Goal: Task Accomplishment & Management: Manage account settings

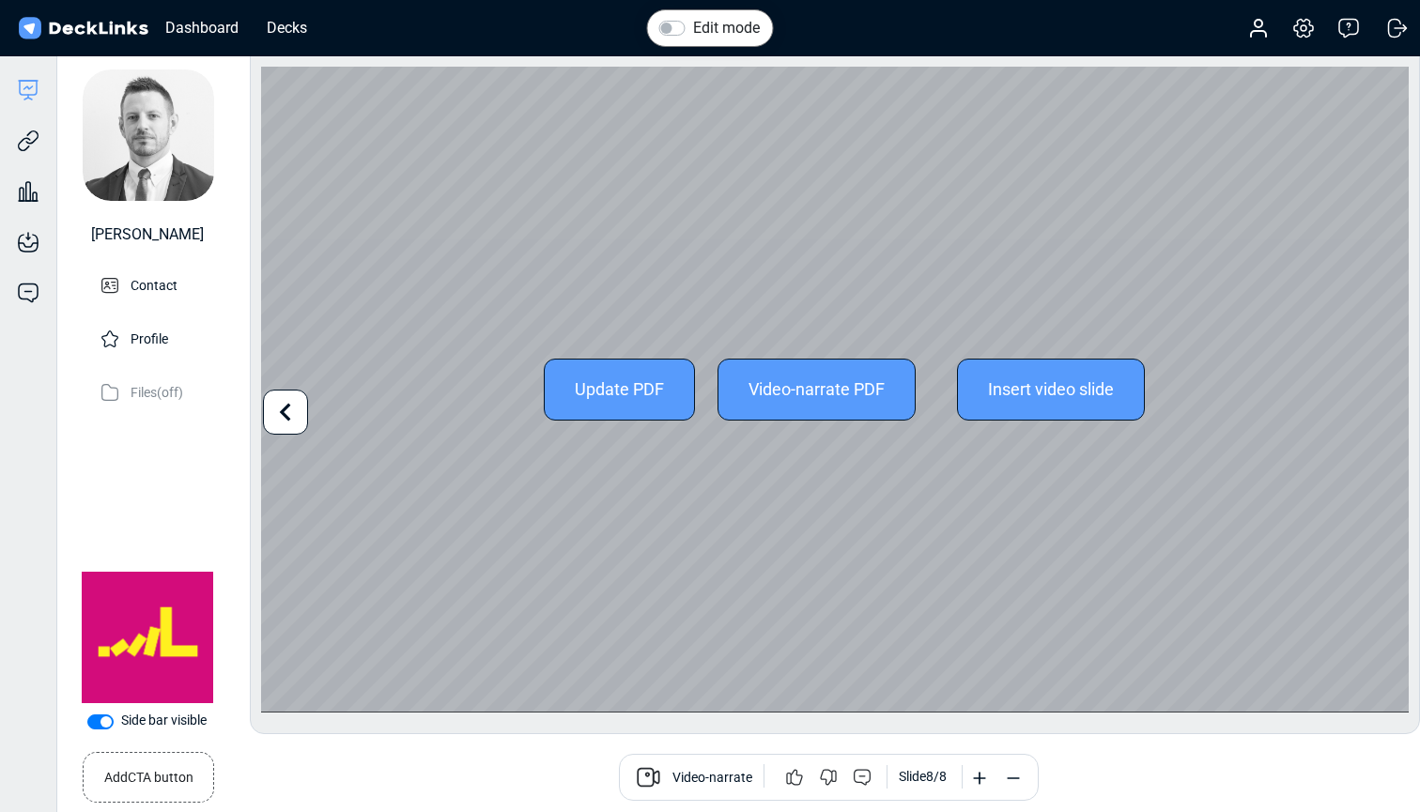
click at [632, 386] on div "Update PDF" at bounding box center [619, 390] width 151 height 62
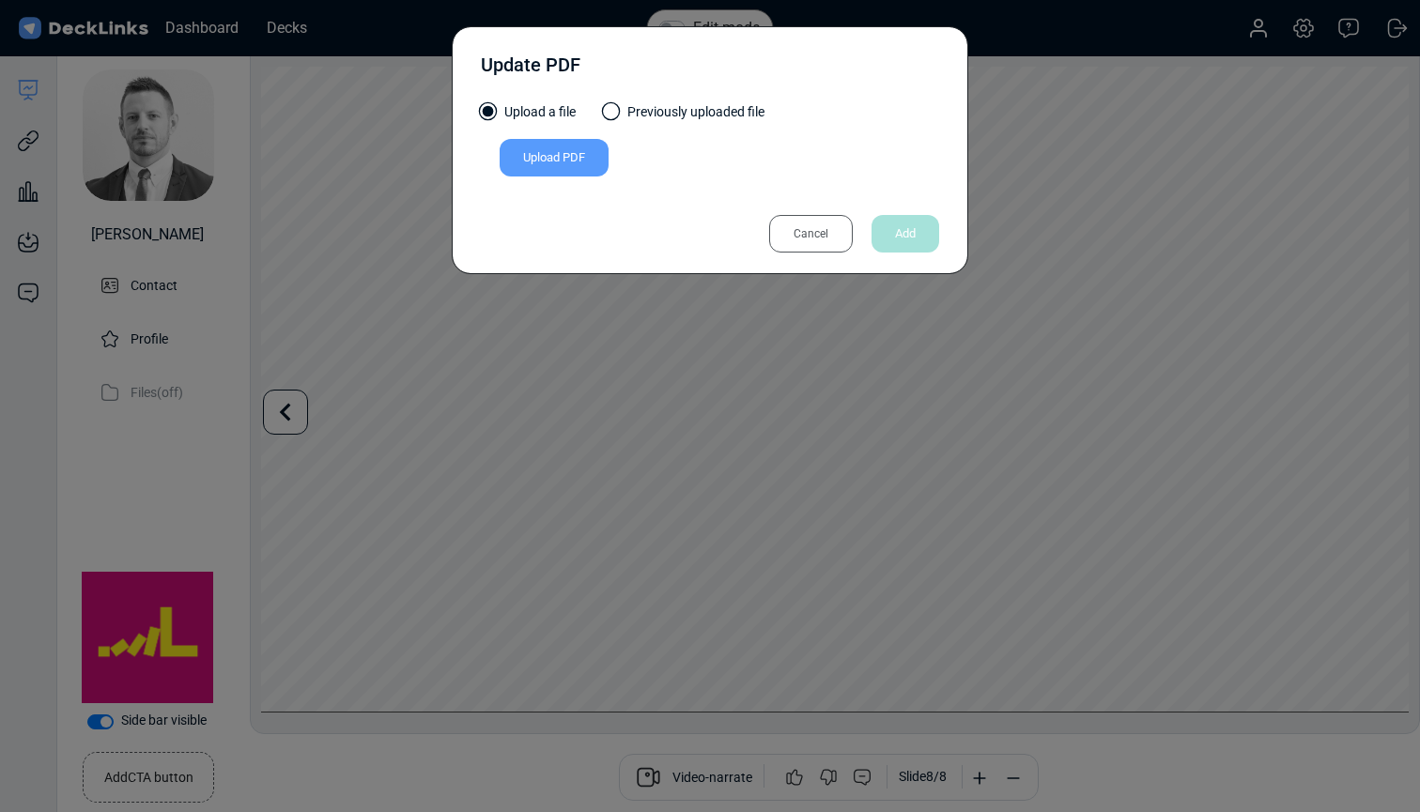
click at [560, 155] on div "Upload PDF" at bounding box center [554, 158] width 109 height 38
click at [0, 0] on input "Upload PDF" at bounding box center [0, 0] width 0 height 0
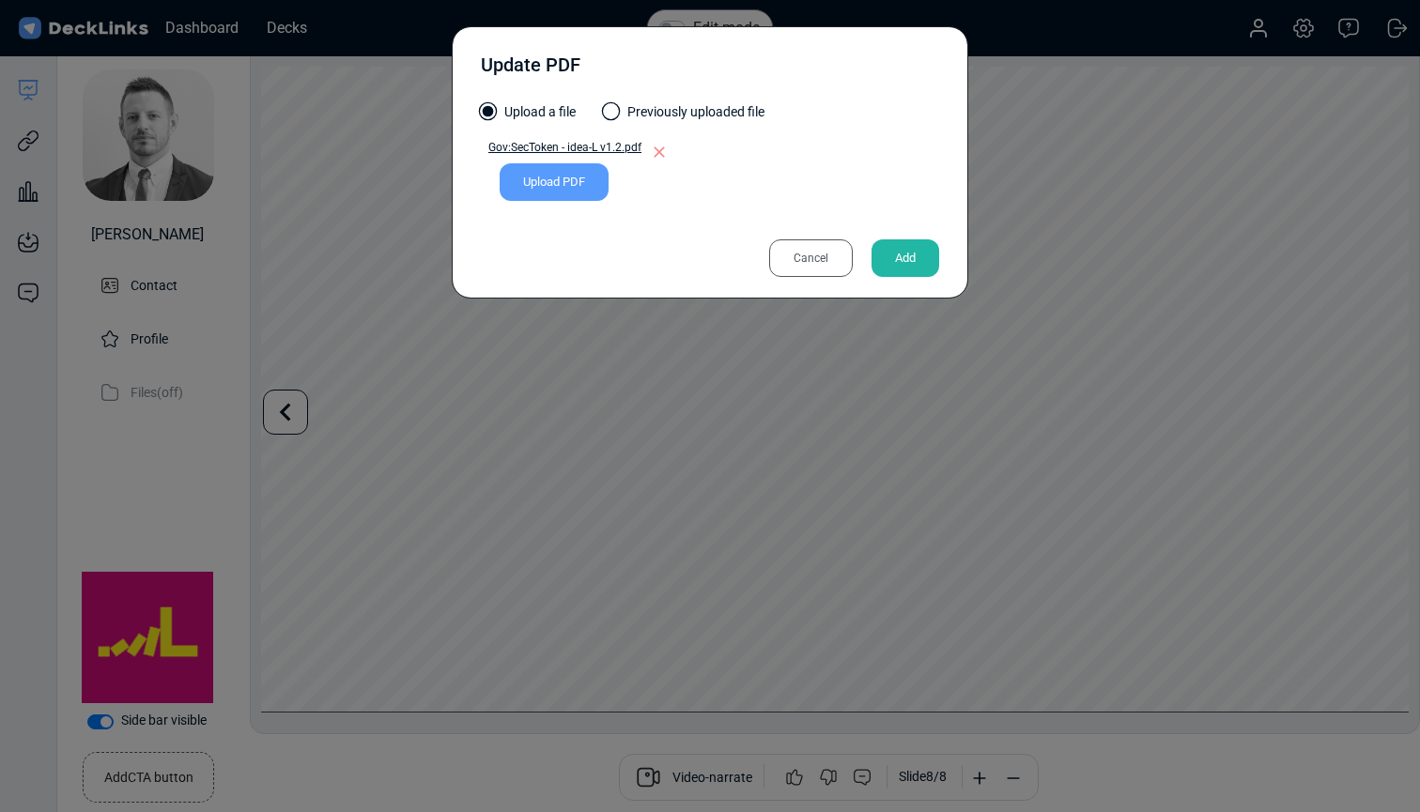
click at [905, 261] on div "Add" at bounding box center [905, 258] width 68 height 38
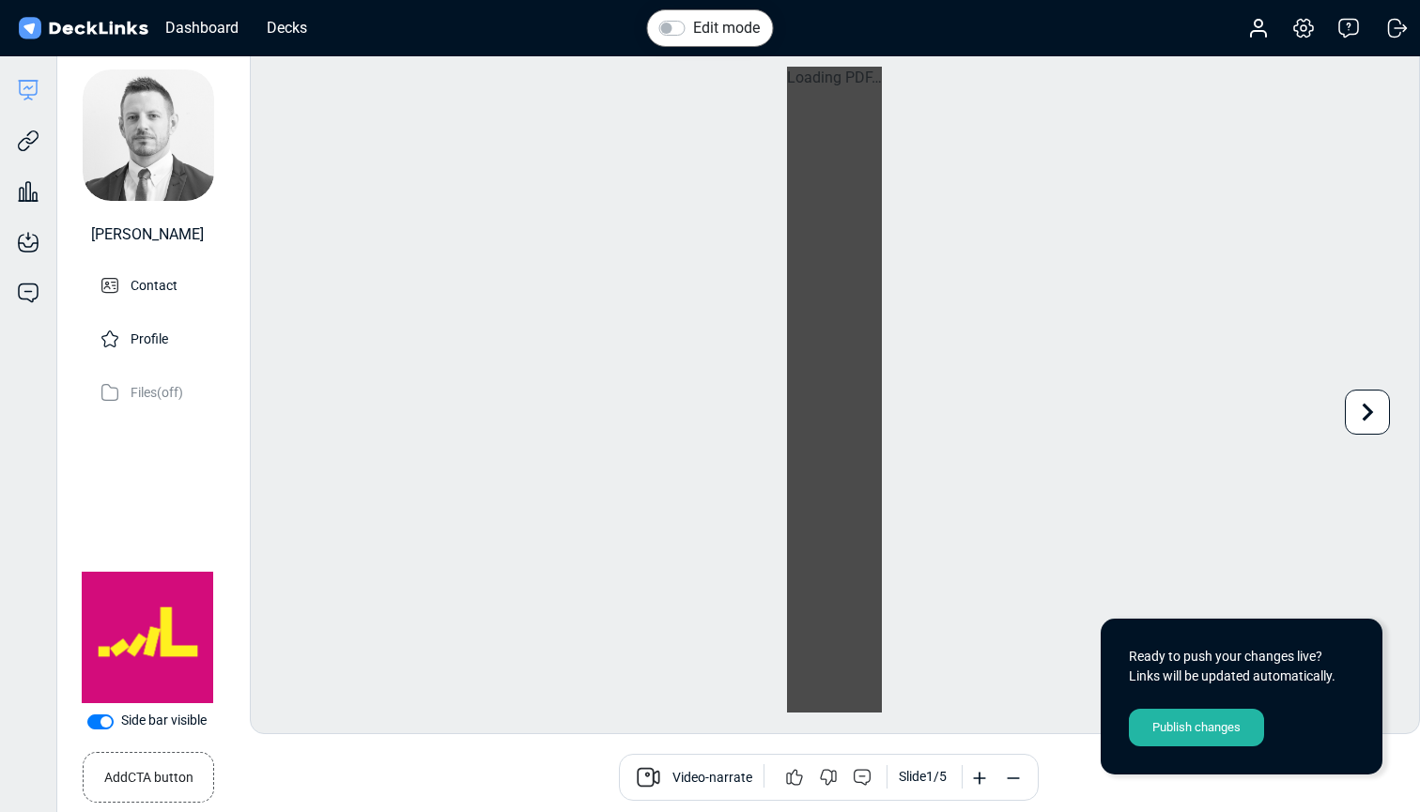
click at [1194, 729] on div "Publish changes" at bounding box center [1196, 728] width 135 height 38
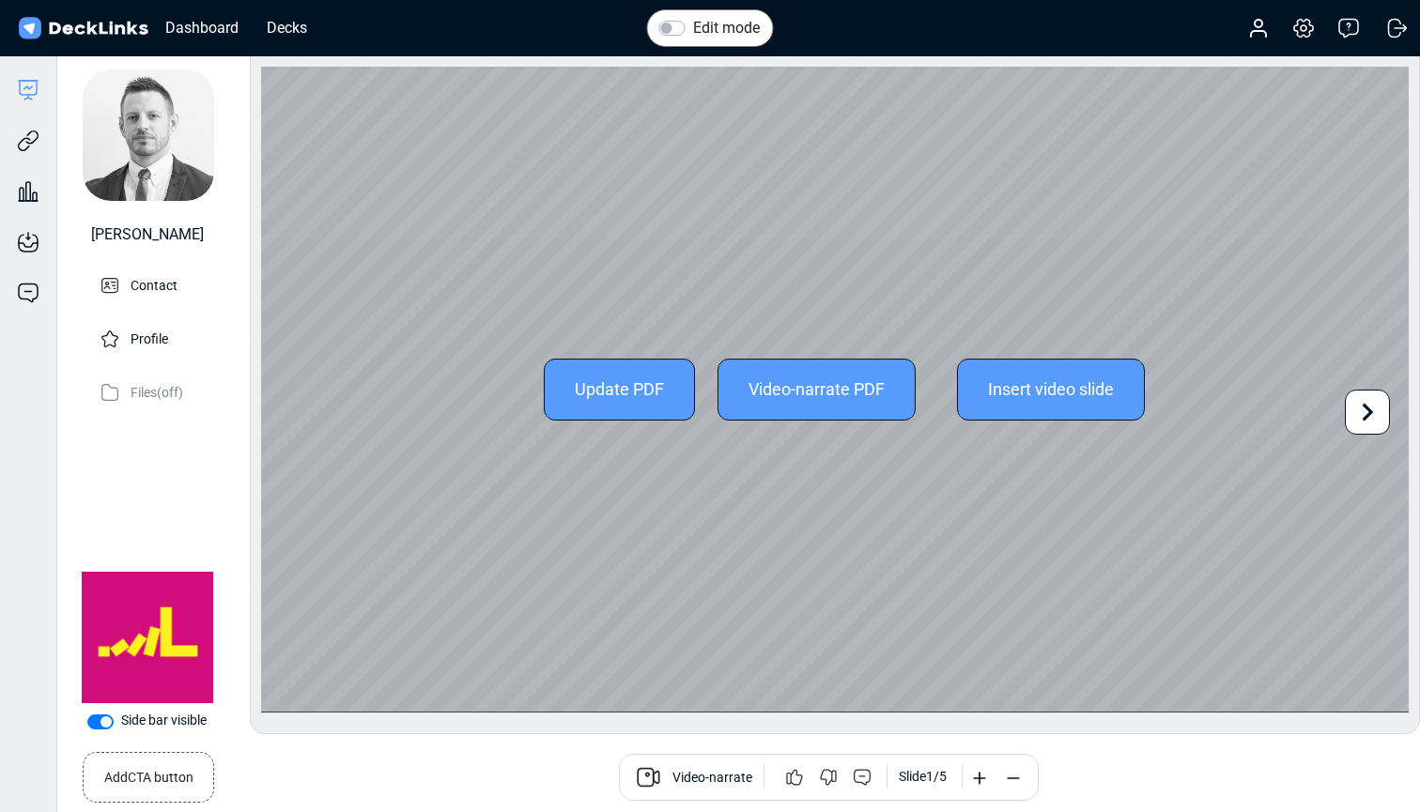
click at [1373, 408] on icon at bounding box center [1367, 412] width 36 height 36
click at [291, 401] on icon at bounding box center [286, 412] width 36 height 36
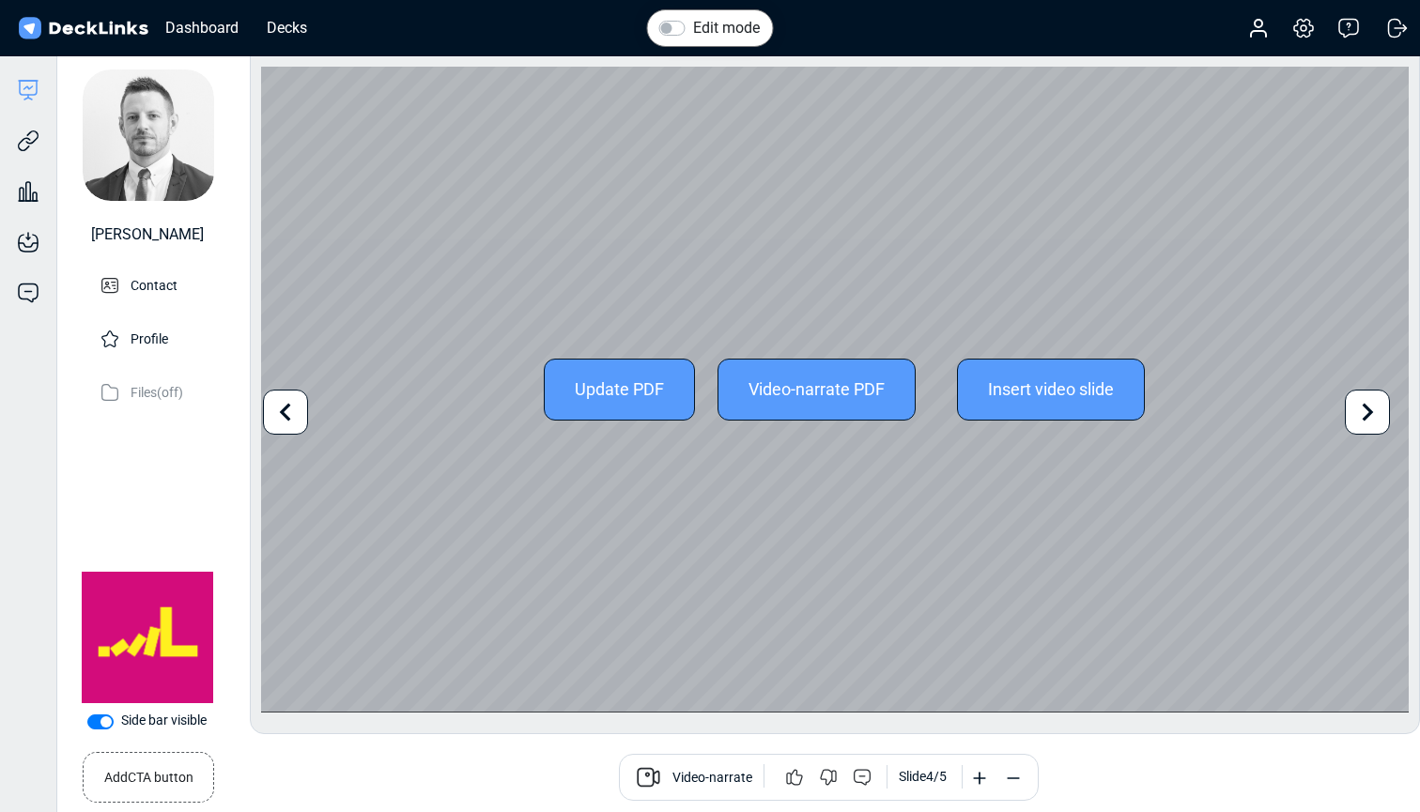
click at [291, 401] on icon at bounding box center [286, 412] width 36 height 36
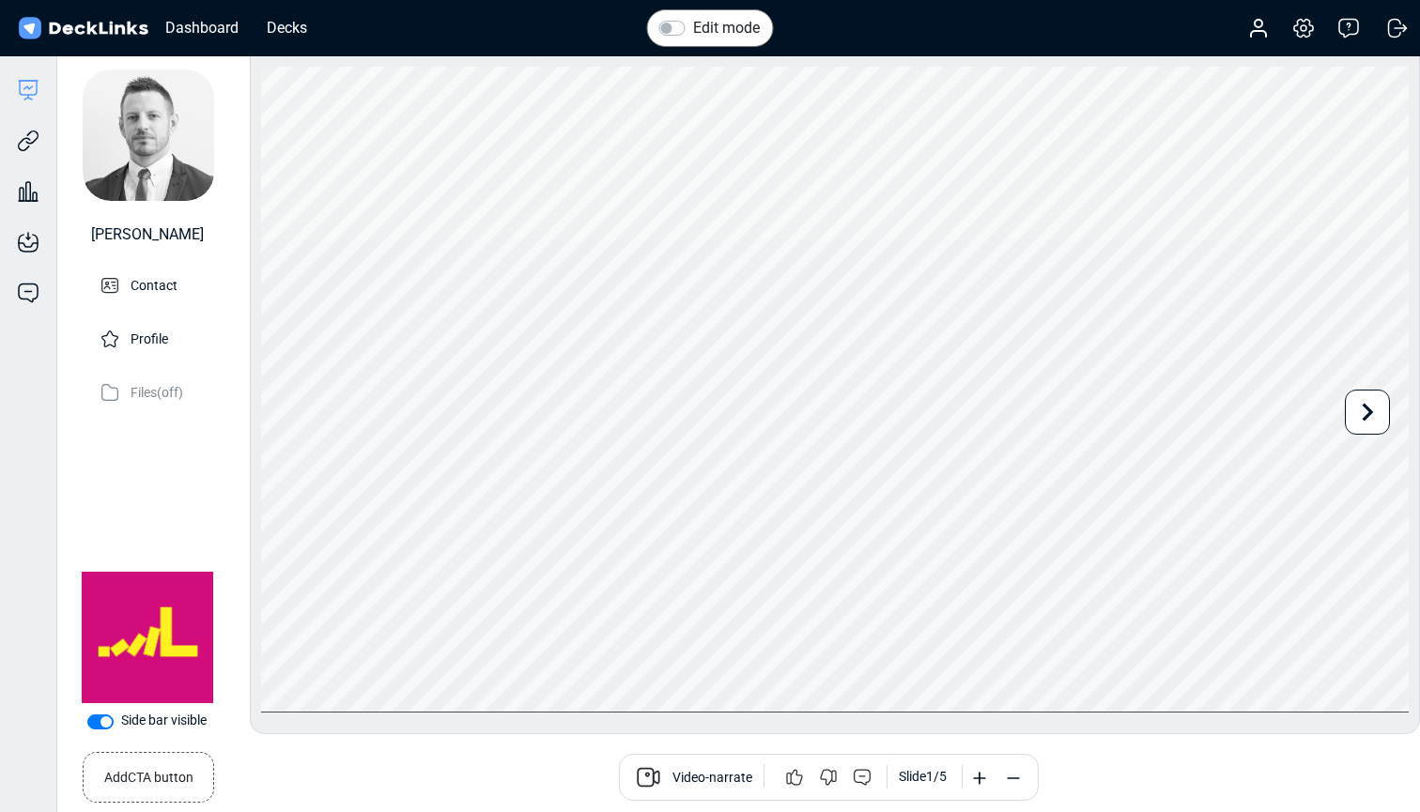
click at [340, 772] on div "Video-narrate Slide 1 / 5" at bounding box center [828, 777] width 1153 height 47
click at [23, 145] on icon at bounding box center [28, 141] width 23 height 23
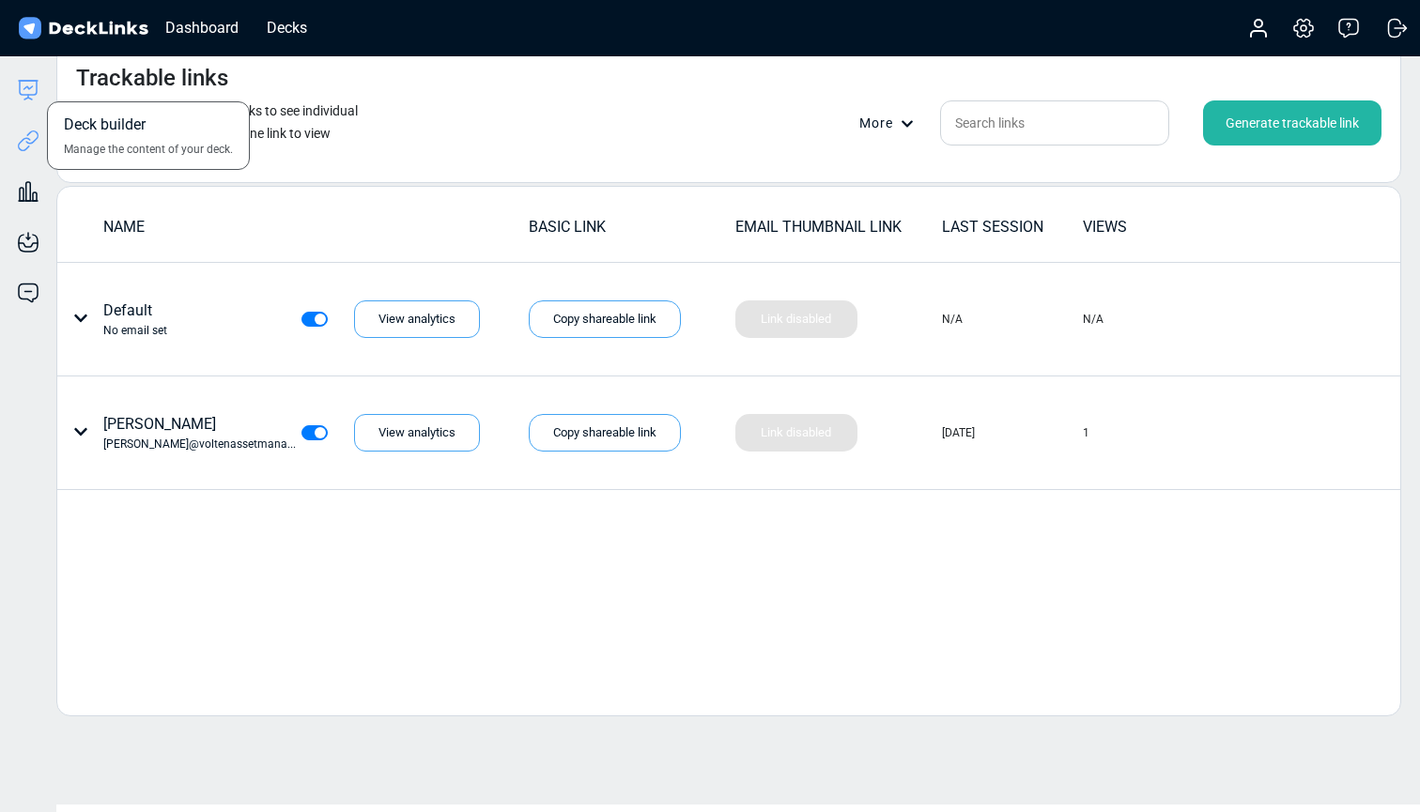
click at [30, 87] on icon at bounding box center [28, 90] width 23 height 23
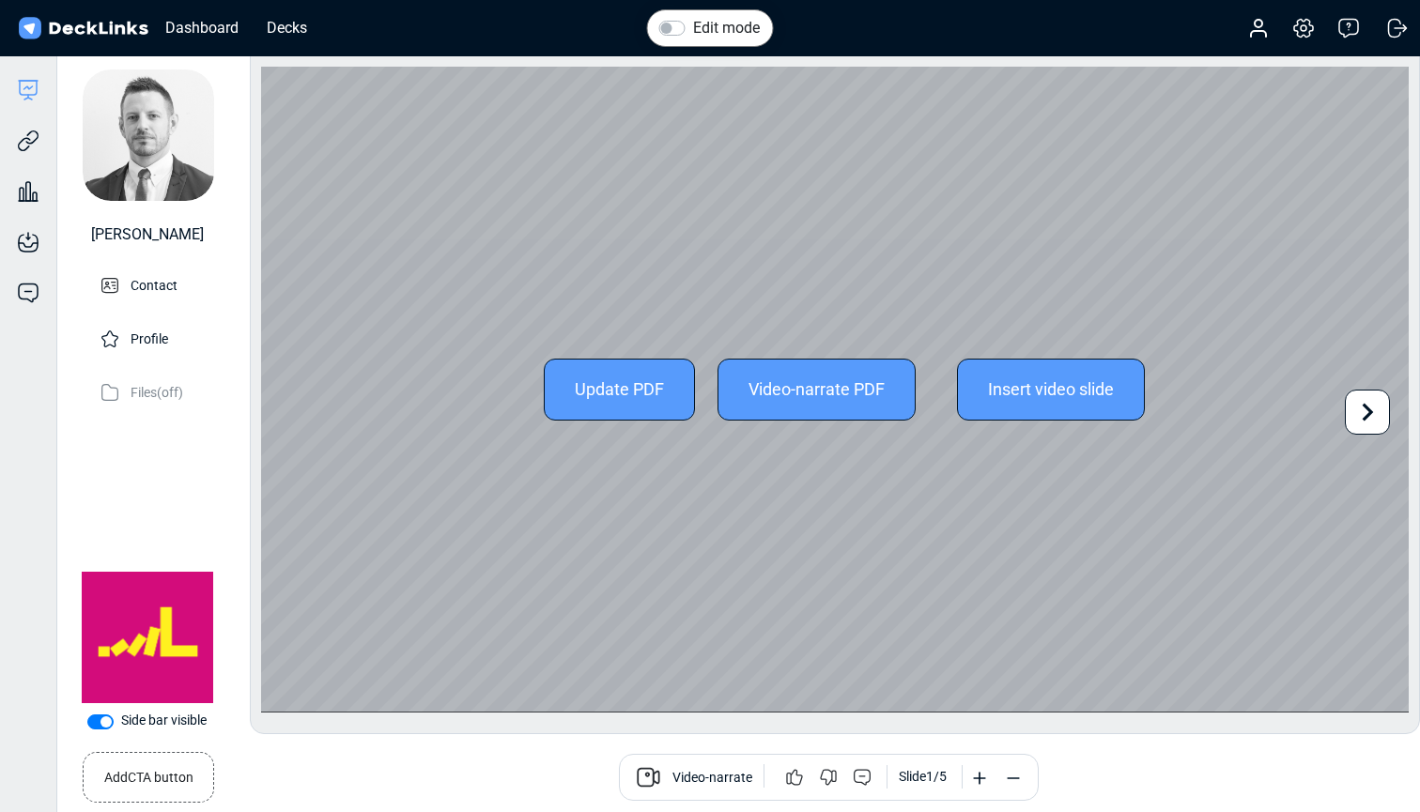
click at [671, 397] on div "Update PDF" at bounding box center [619, 390] width 151 height 62
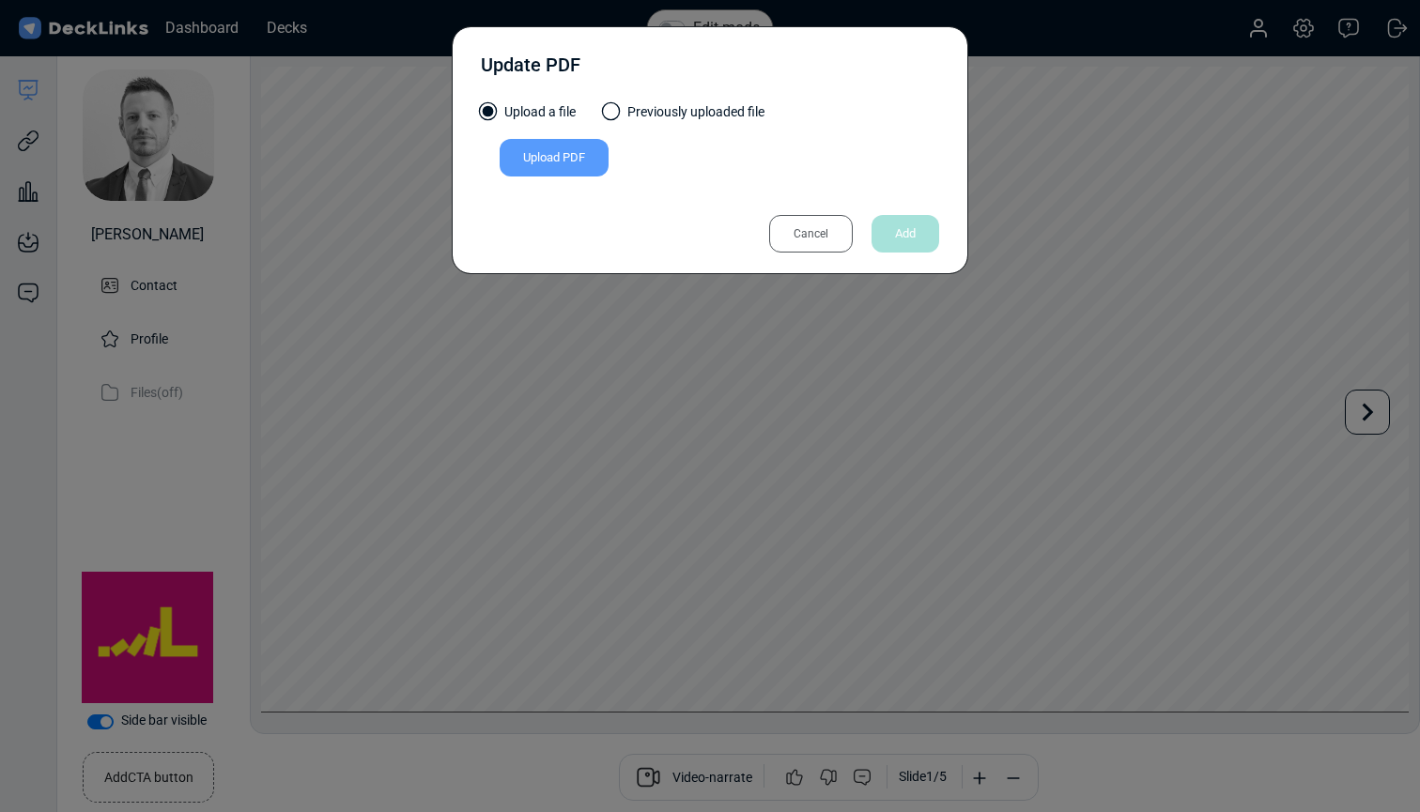
click at [608, 116] on span at bounding box center [611, 111] width 19 height 19
click at [0, 0] on input "Previously uploaded file" at bounding box center [0, 0] width 0 height 0
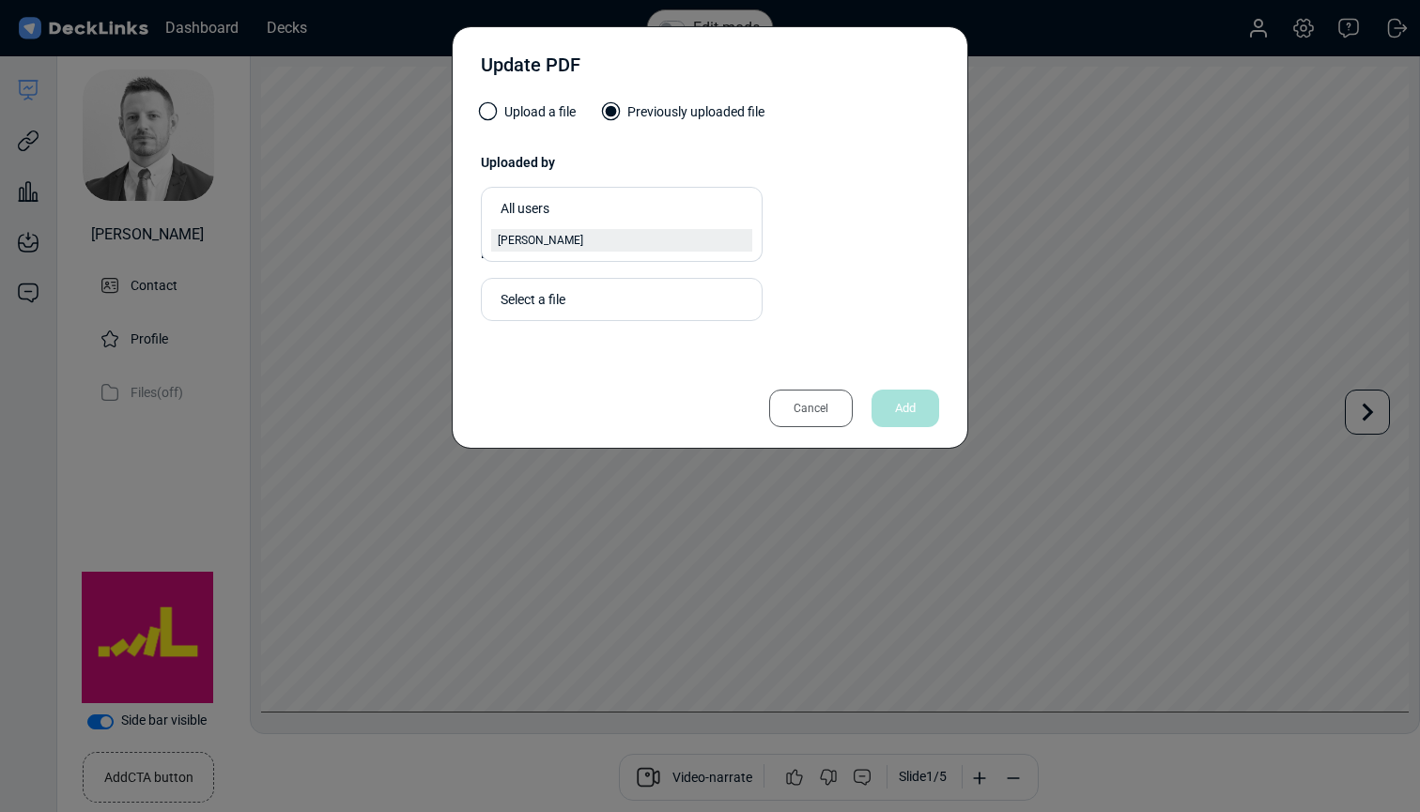
click at [600, 240] on div "[PERSON_NAME]" at bounding box center [622, 240] width 248 height 17
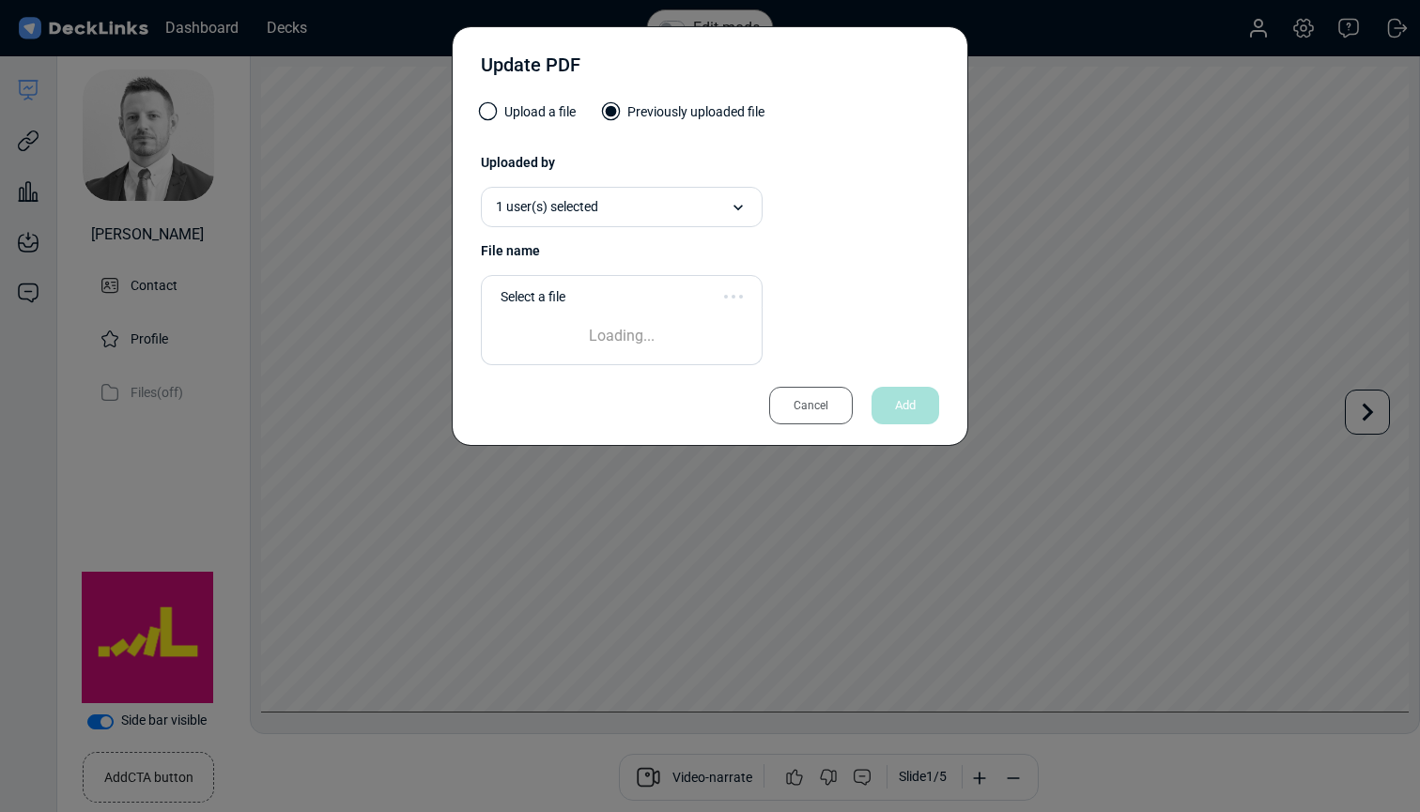
click at [600, 299] on div "Select a file" at bounding box center [616, 297] width 233 height 20
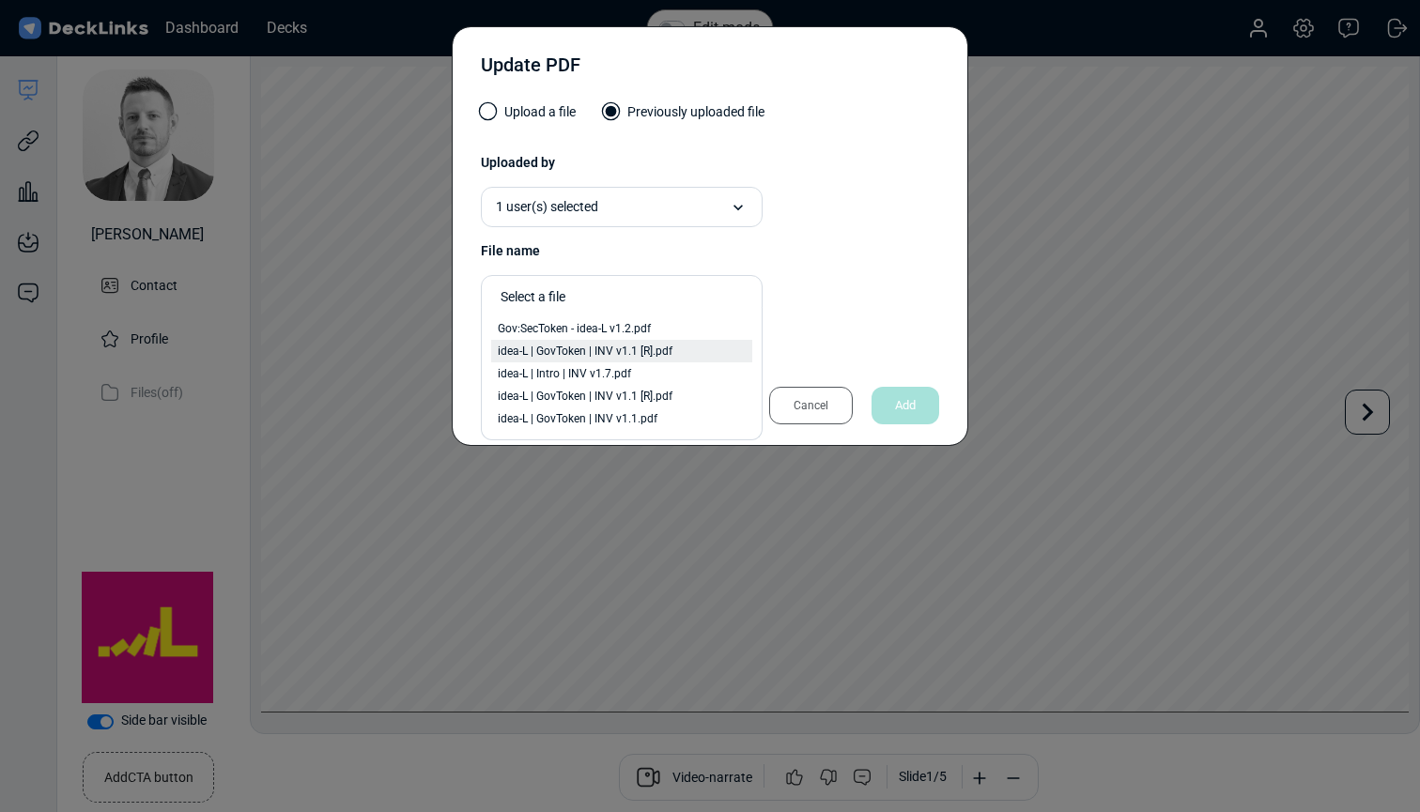
click at [663, 346] on span "idea-L | GovToken | INV v1.1 [R].pdf" at bounding box center [585, 351] width 175 height 17
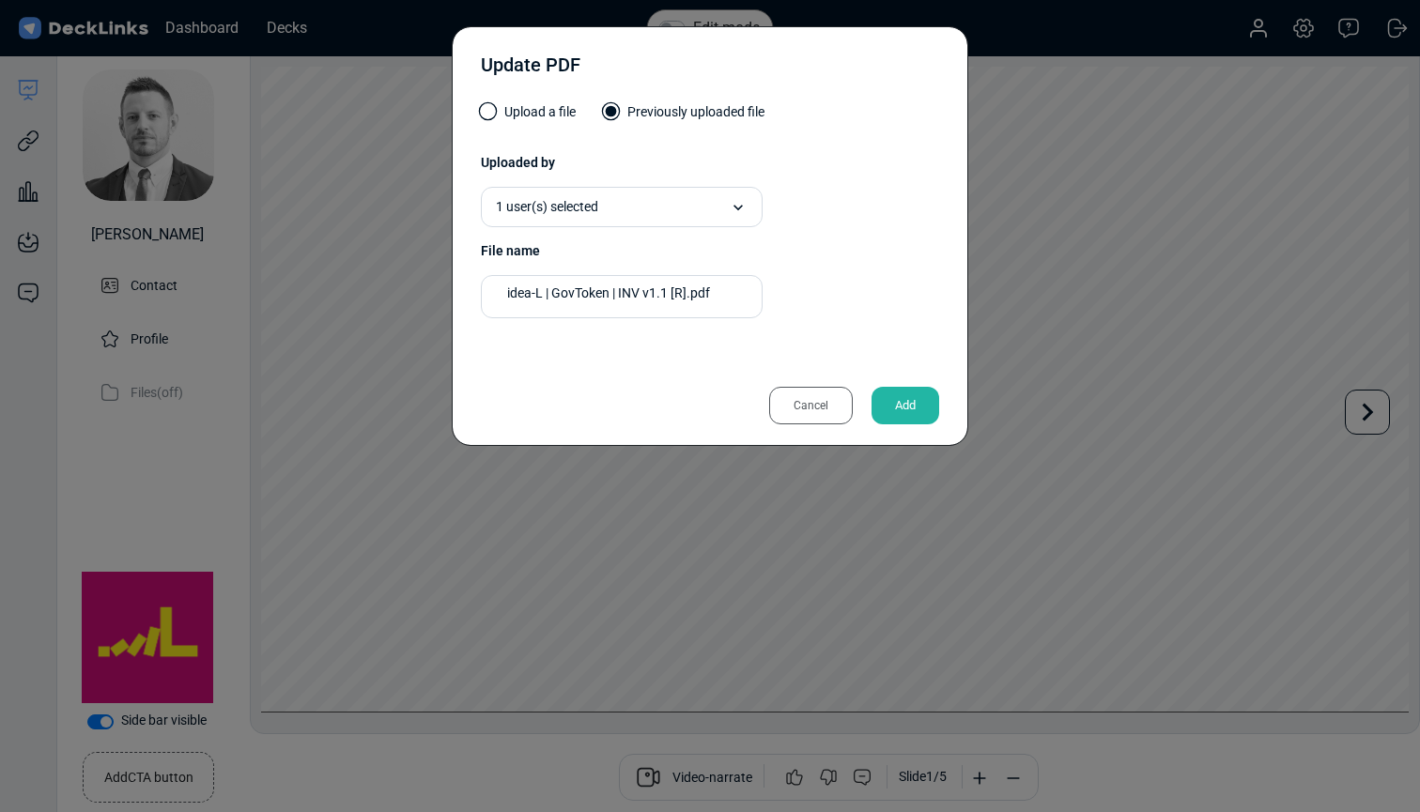
click at [914, 400] on div "Add" at bounding box center [905, 406] width 68 height 38
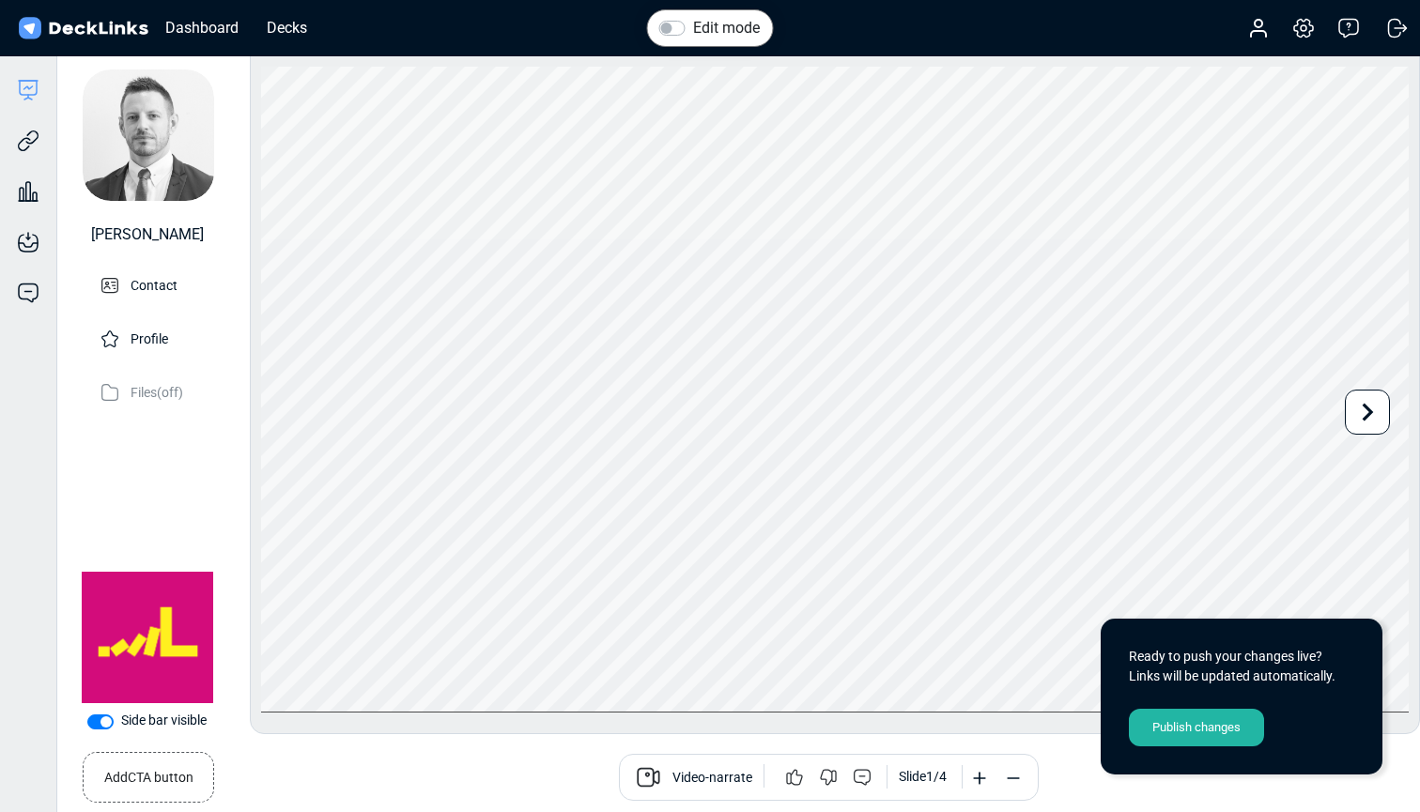
click at [1168, 730] on div "Publish changes" at bounding box center [1196, 728] width 135 height 38
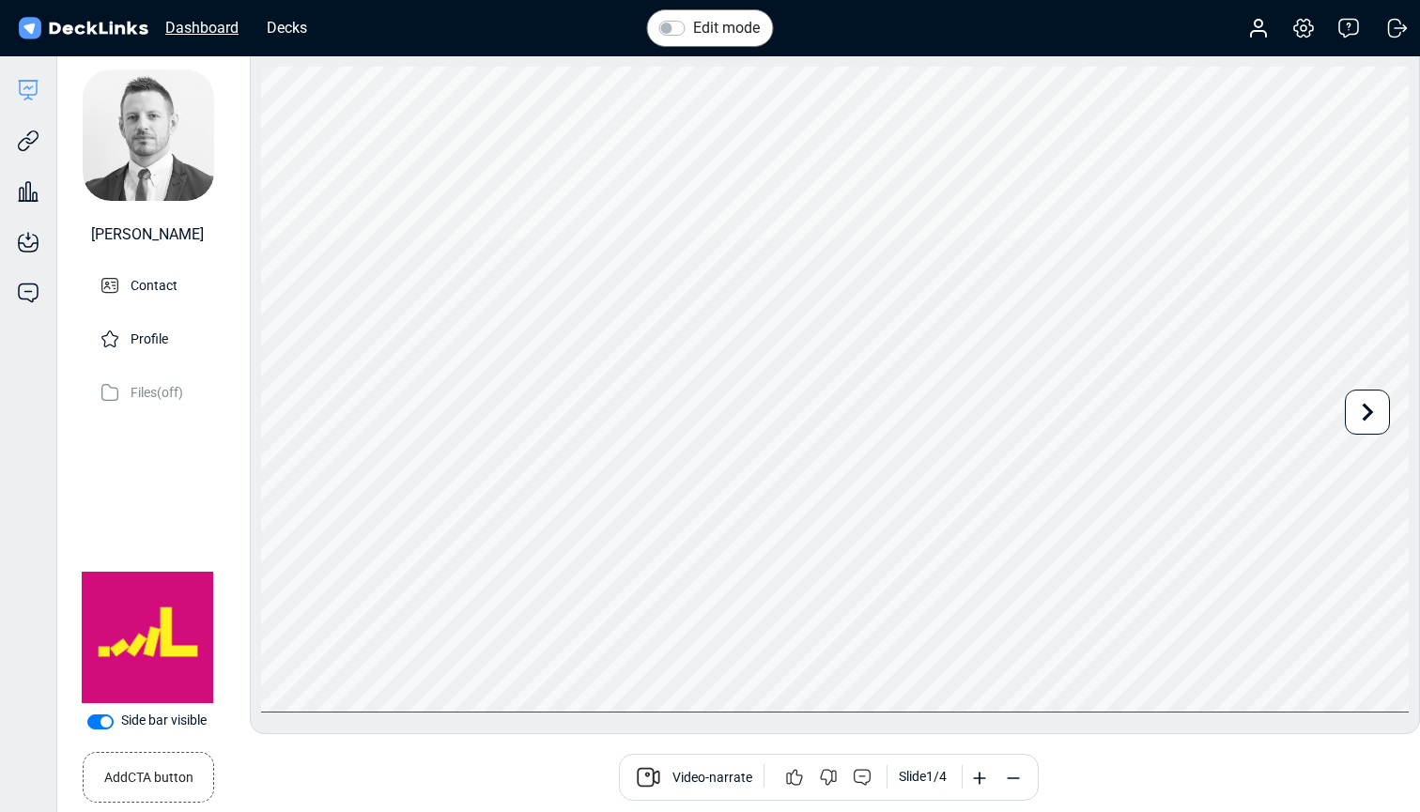
click at [209, 23] on div "Dashboard" at bounding box center [202, 27] width 92 height 23
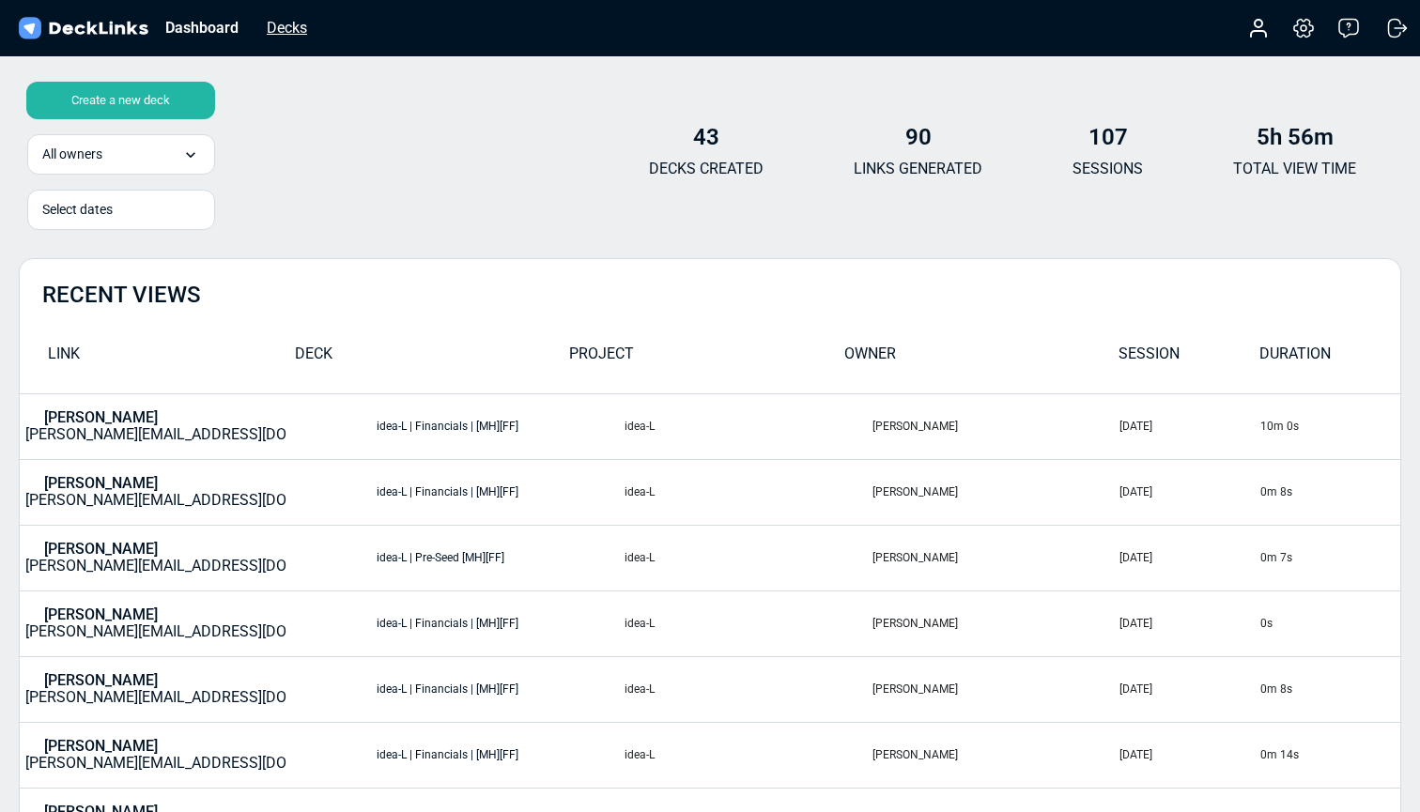
click at [268, 24] on div "Decks" at bounding box center [286, 27] width 59 height 23
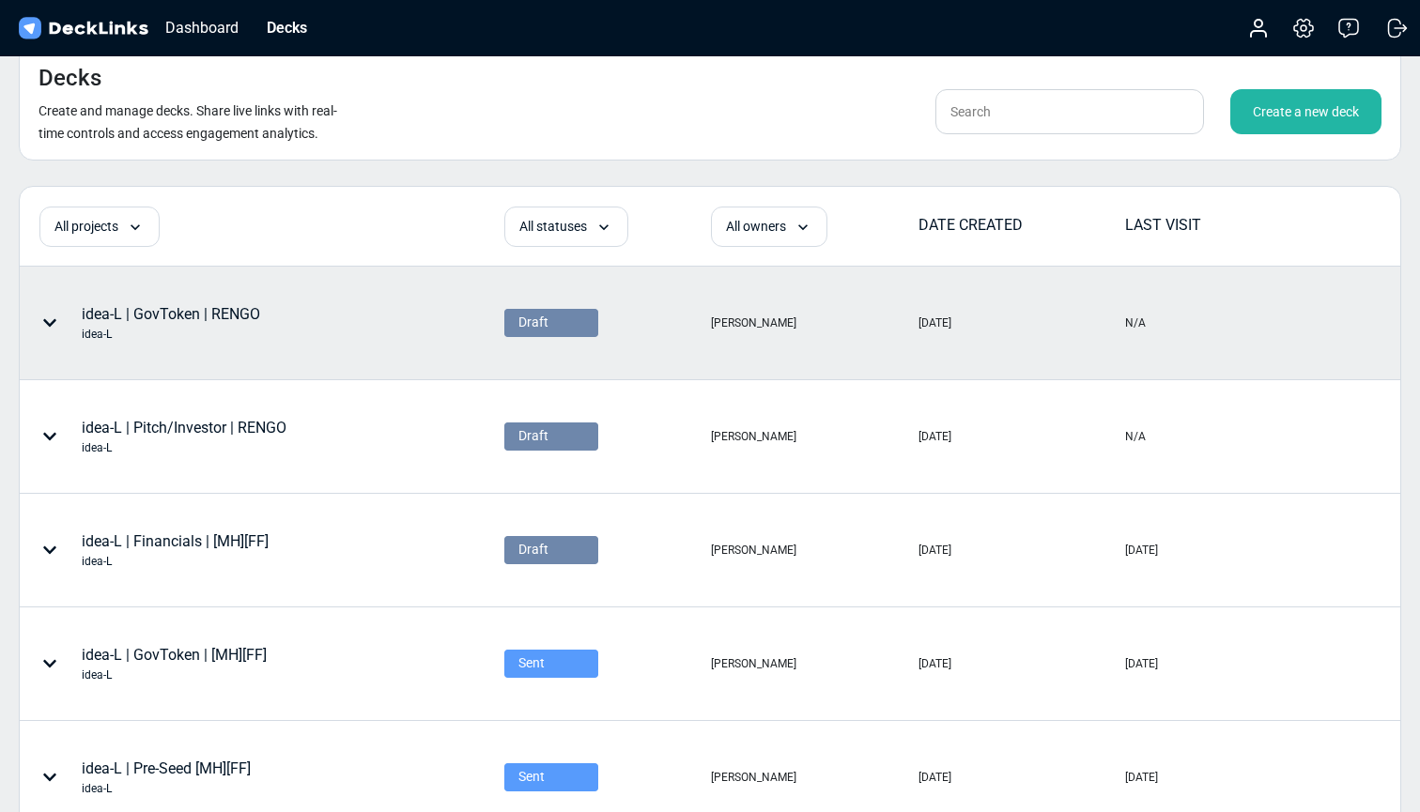
click at [230, 308] on div "idea-L | GovToken | RENGO idea-L" at bounding box center [171, 322] width 178 height 39
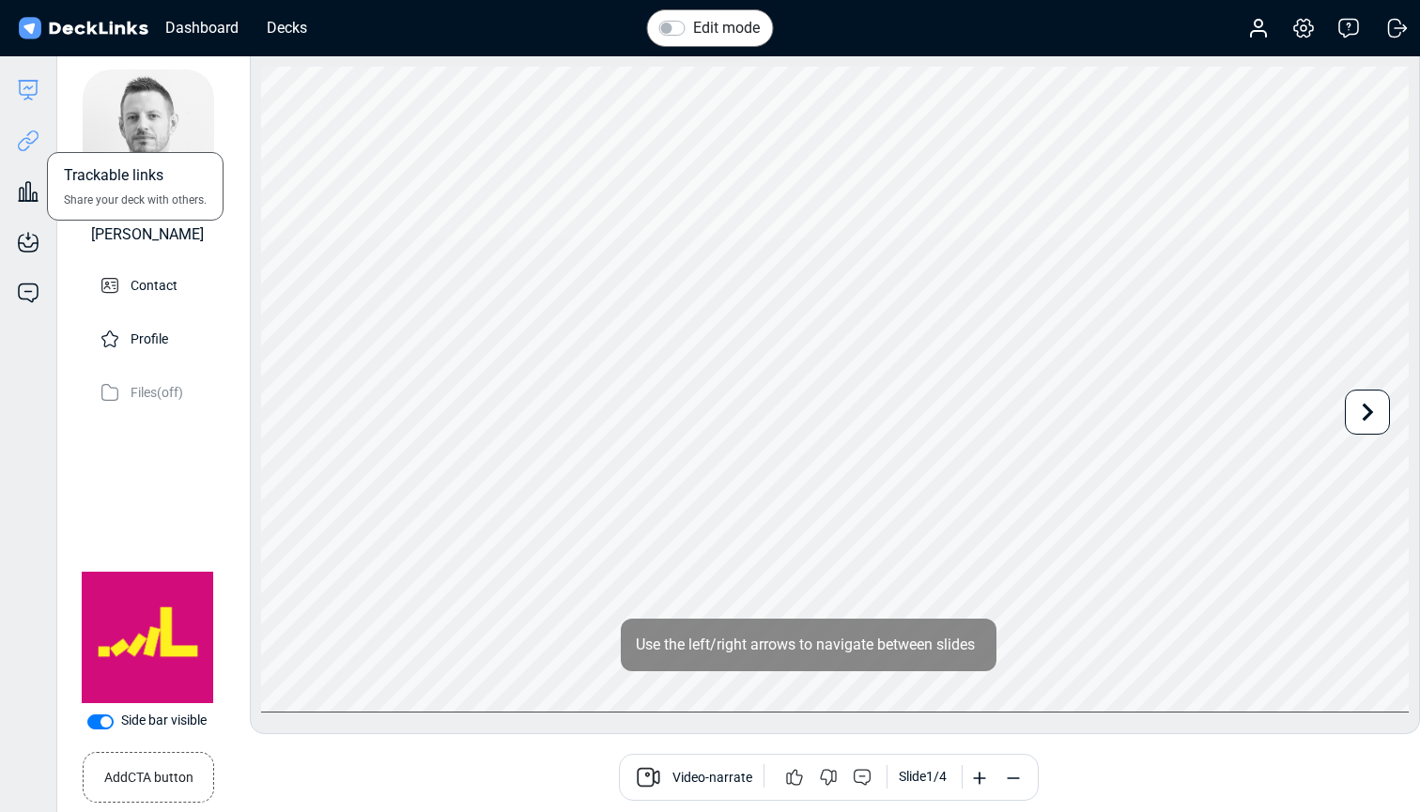
click at [27, 142] on icon at bounding box center [31, 138] width 13 height 14
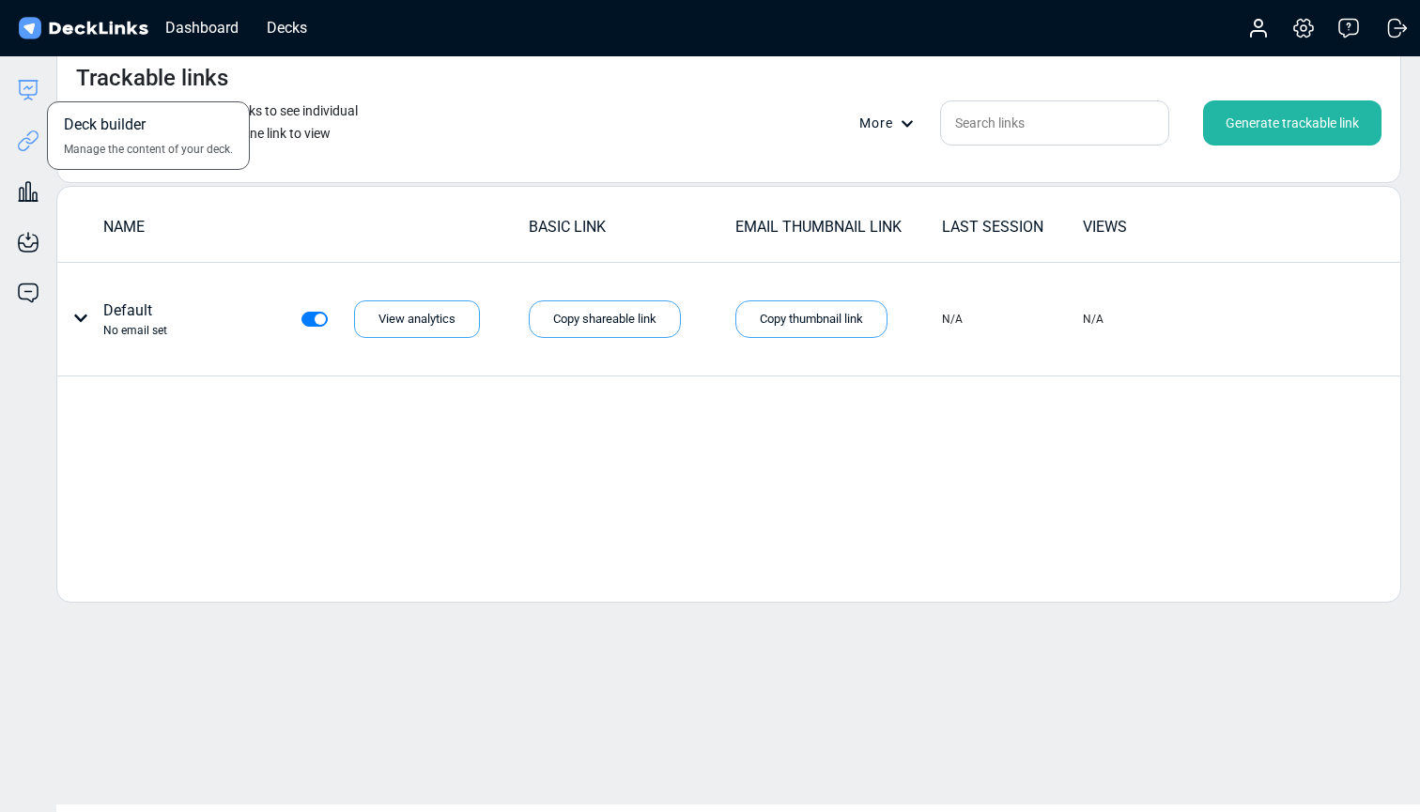
click at [20, 86] on icon at bounding box center [28, 88] width 17 height 14
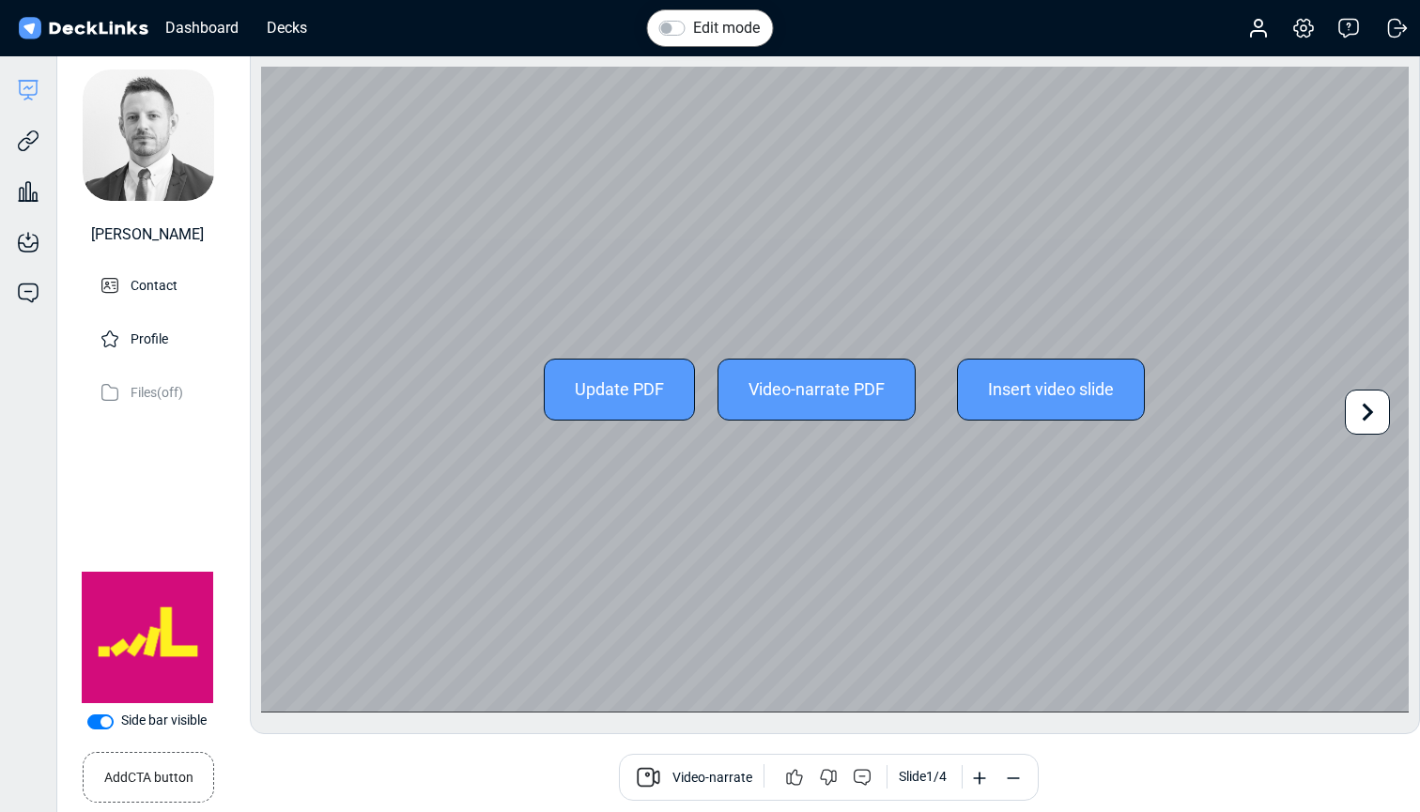
click at [627, 397] on div "Update PDF" at bounding box center [619, 390] width 151 height 62
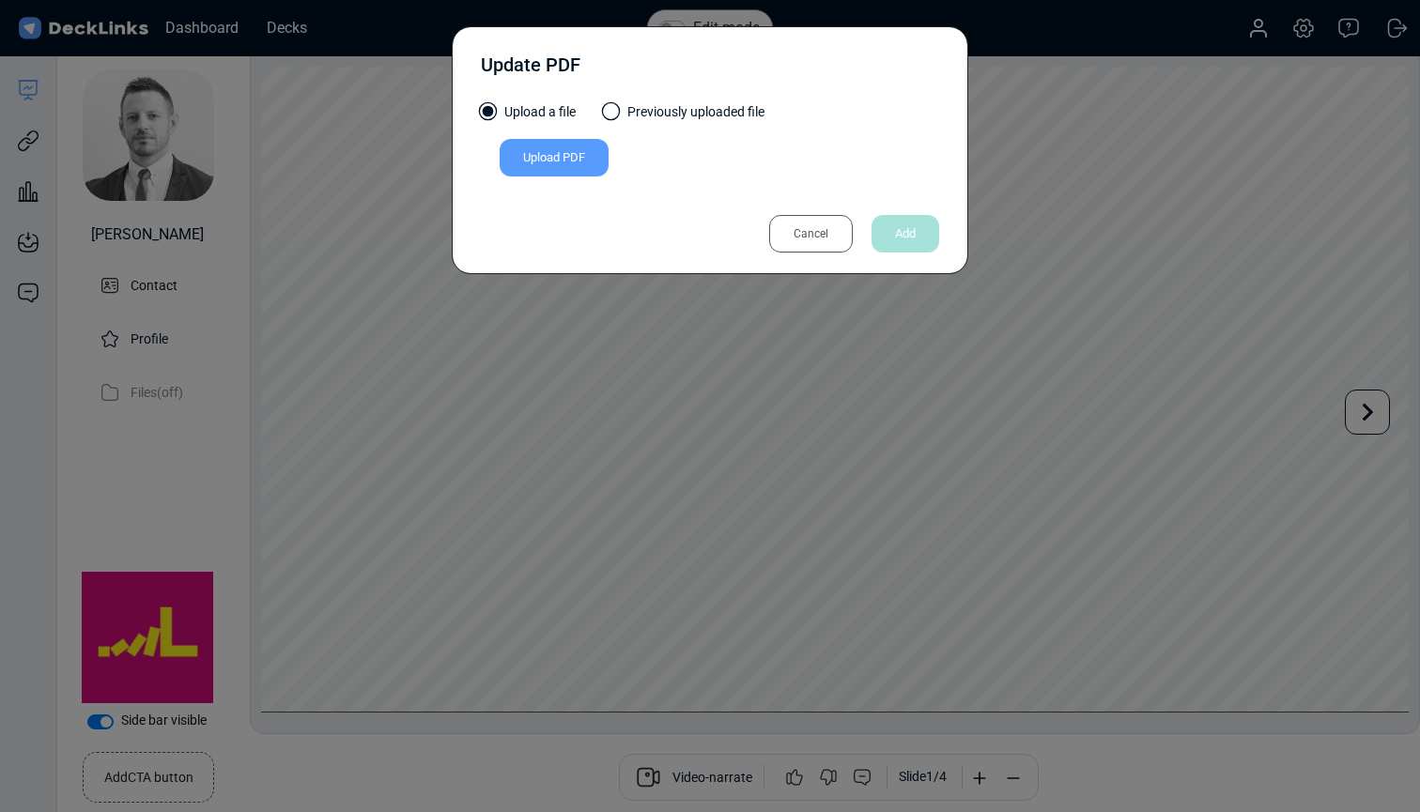
click at [611, 109] on span at bounding box center [611, 111] width 19 height 19
click at [0, 0] on input "Previously uploaded file" at bounding box center [0, 0] width 0 height 0
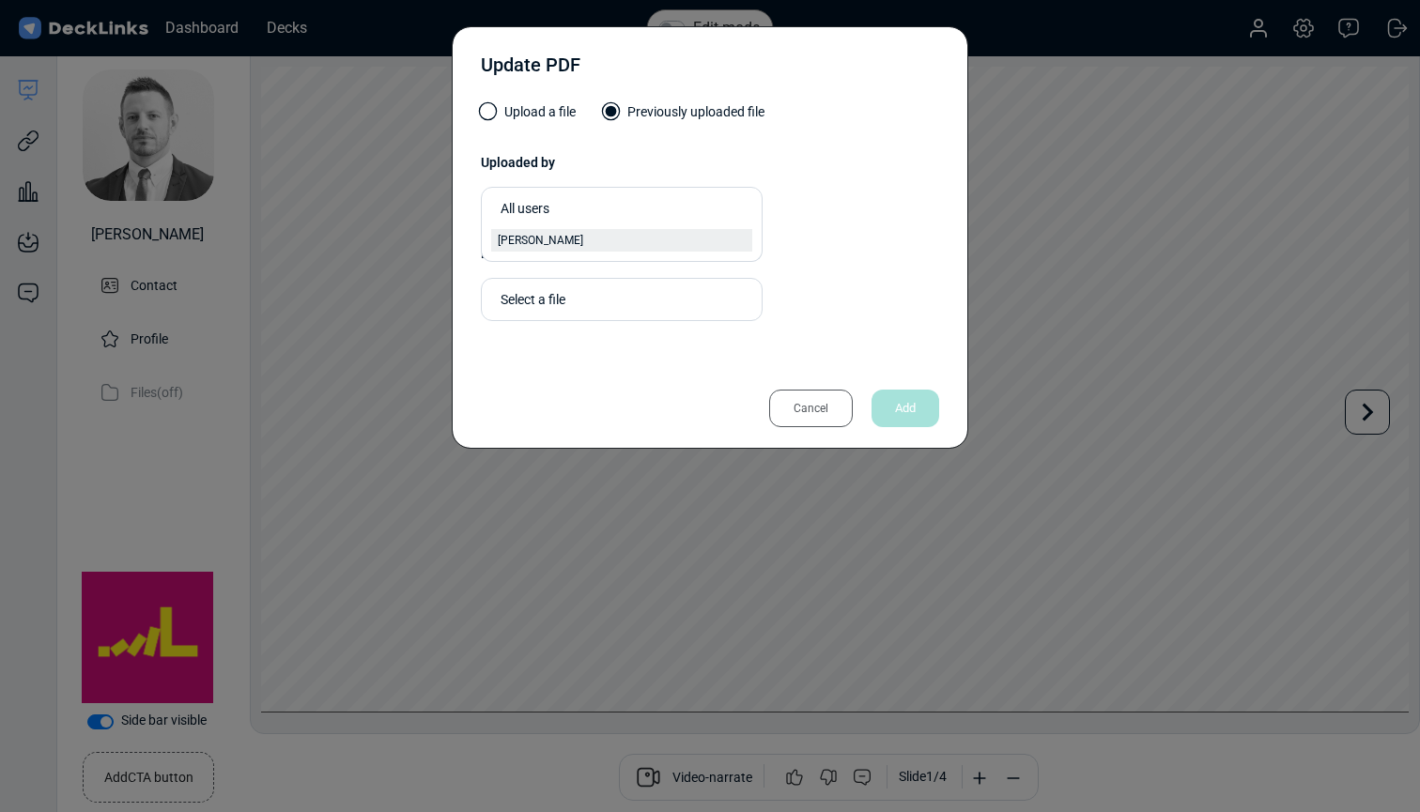
click at [583, 238] on div "[PERSON_NAME]" at bounding box center [622, 240] width 248 height 17
click at [578, 300] on div "Select a file" at bounding box center [626, 301] width 252 height 20
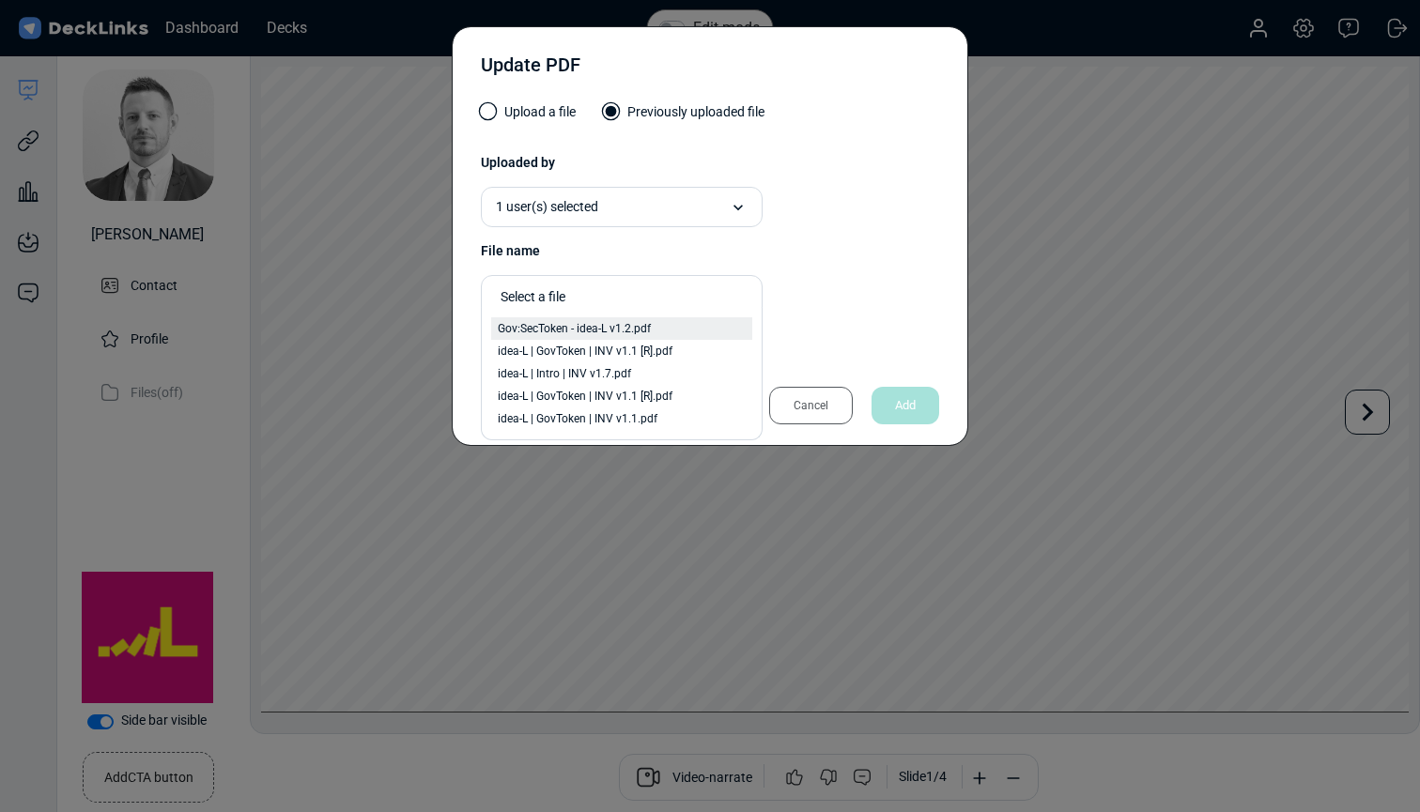
click at [596, 322] on span "Gov:SecToken - idea-L v1.2.pdf" at bounding box center [574, 328] width 153 height 17
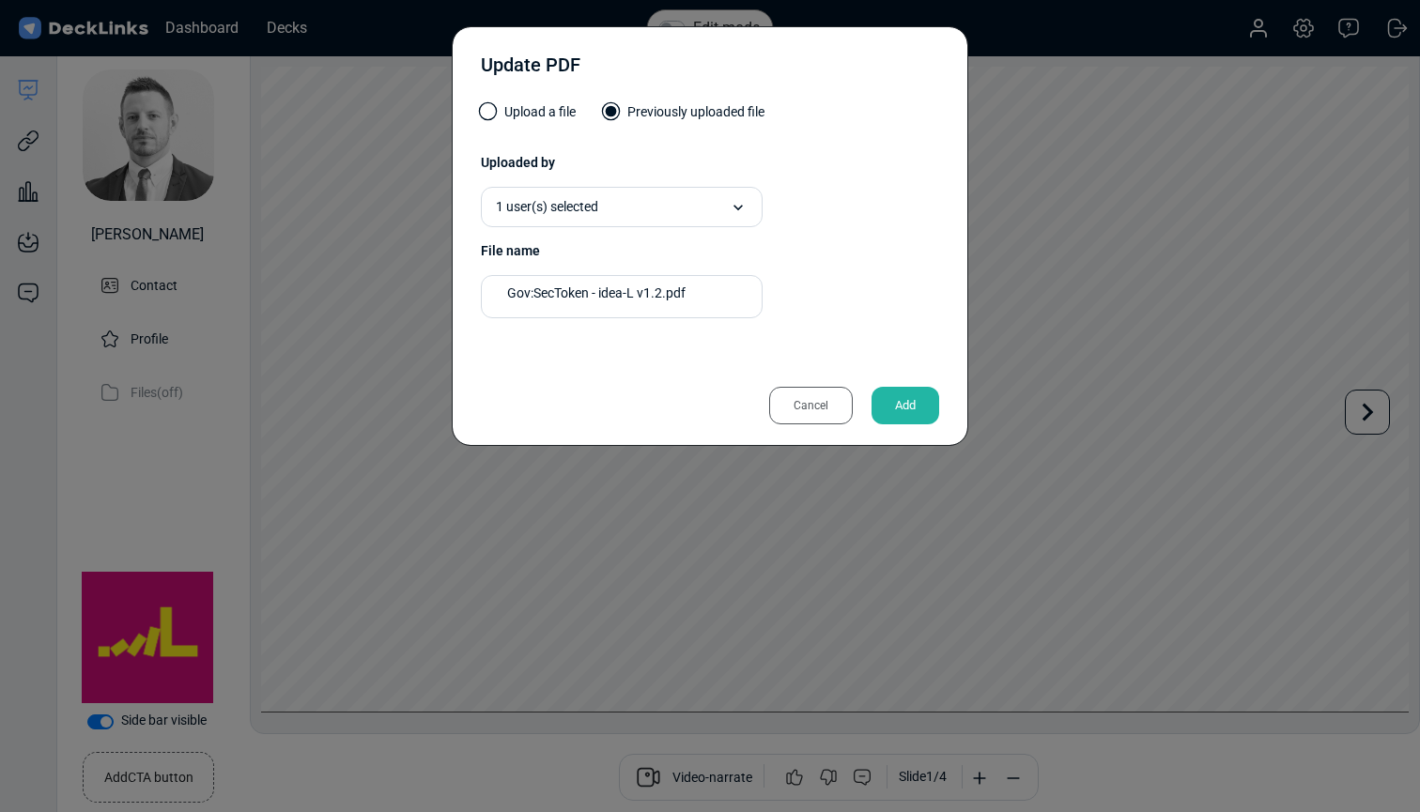
click at [903, 404] on div "Add" at bounding box center [905, 406] width 68 height 38
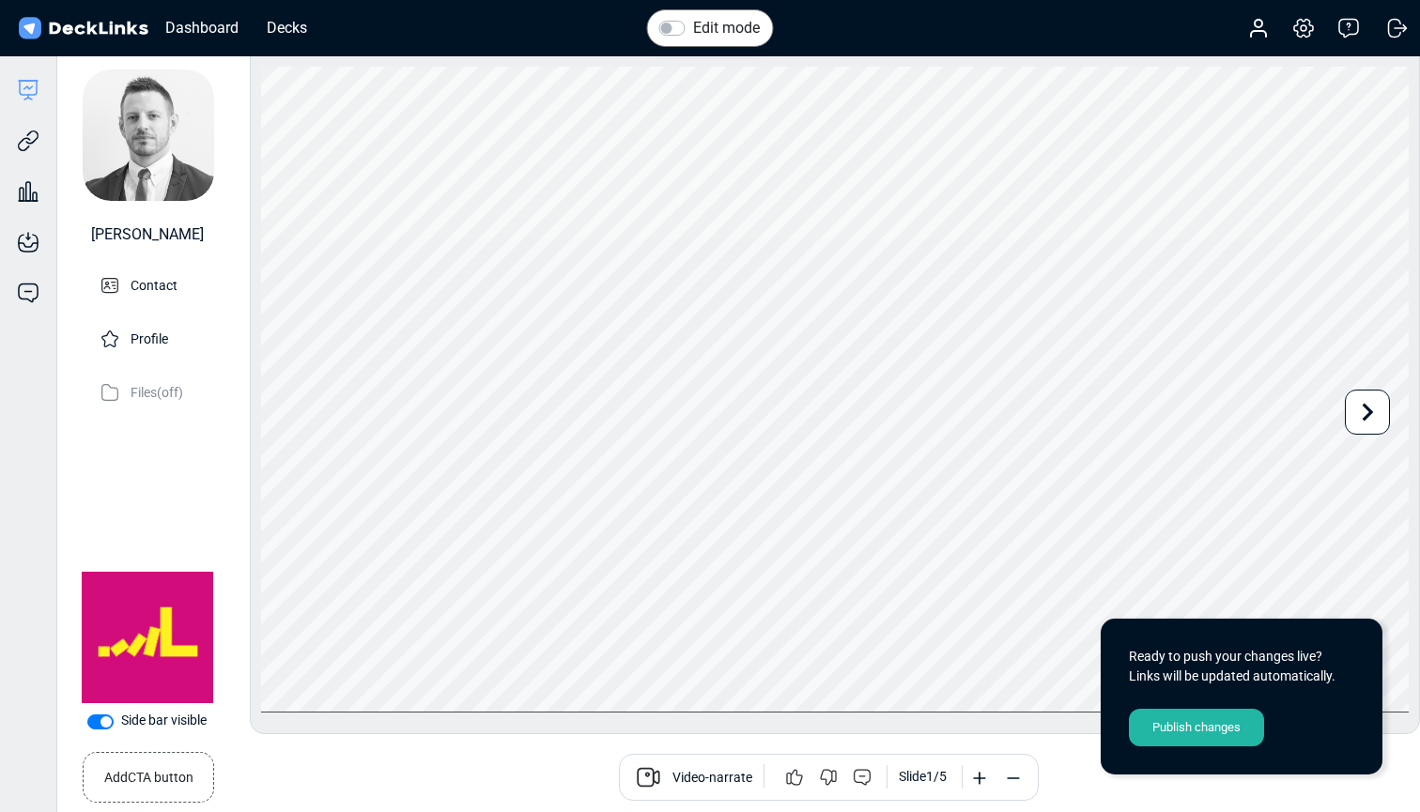
click at [1203, 733] on div "Publish changes" at bounding box center [1196, 728] width 135 height 38
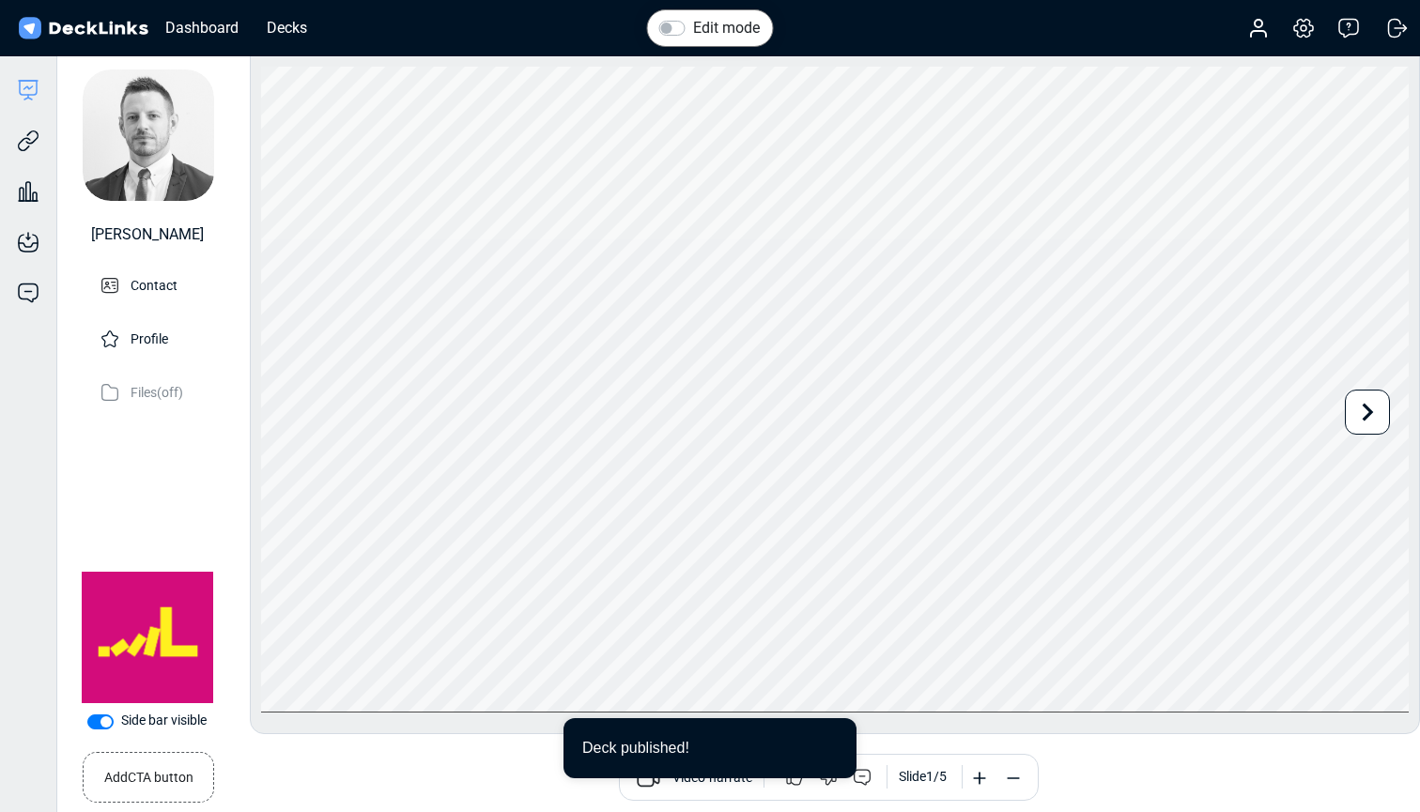
click at [1176, 727] on div "Edit mode Change photo Updating this image will immediately apply to all of you…" at bounding box center [835, 389] width 1170 height 689
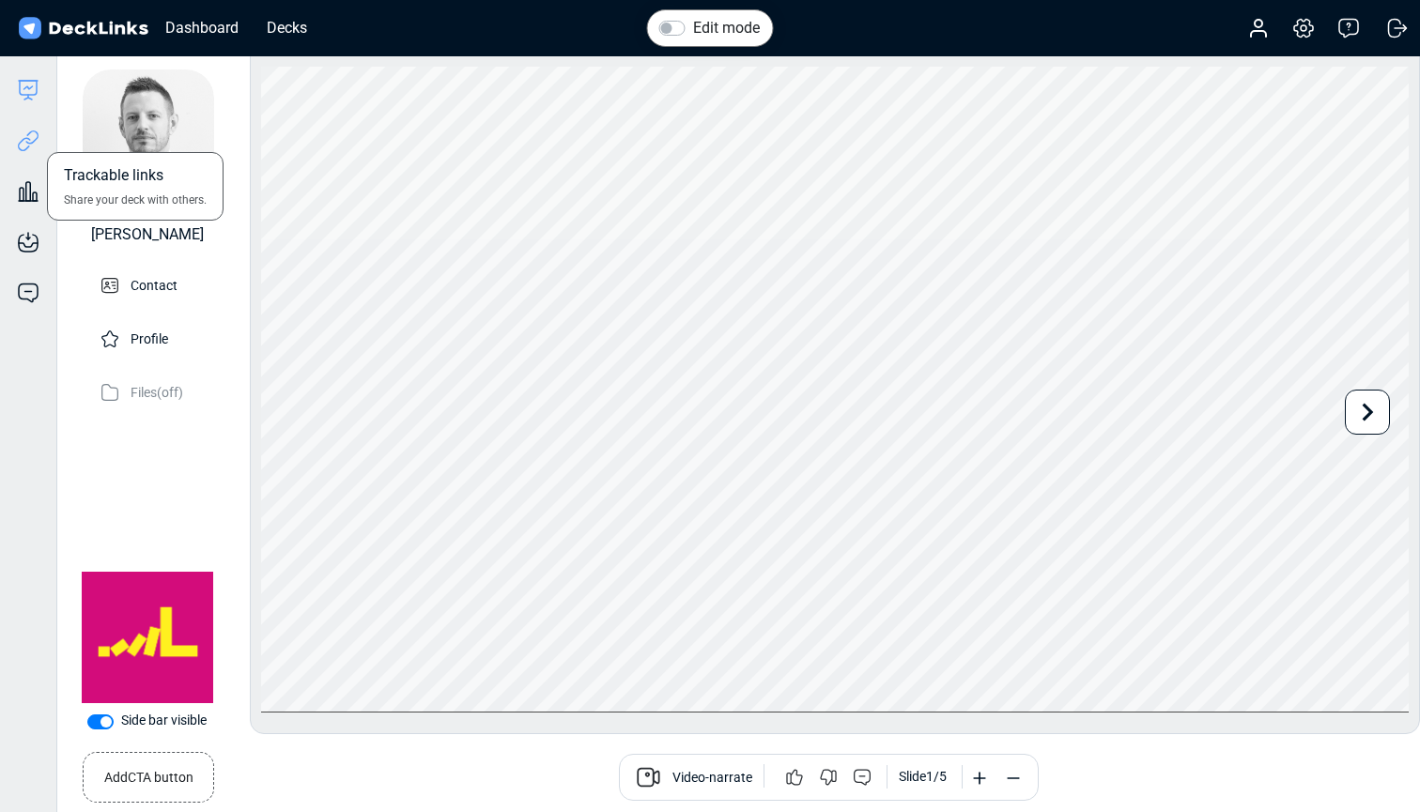
click at [20, 137] on icon at bounding box center [28, 141] width 23 height 23
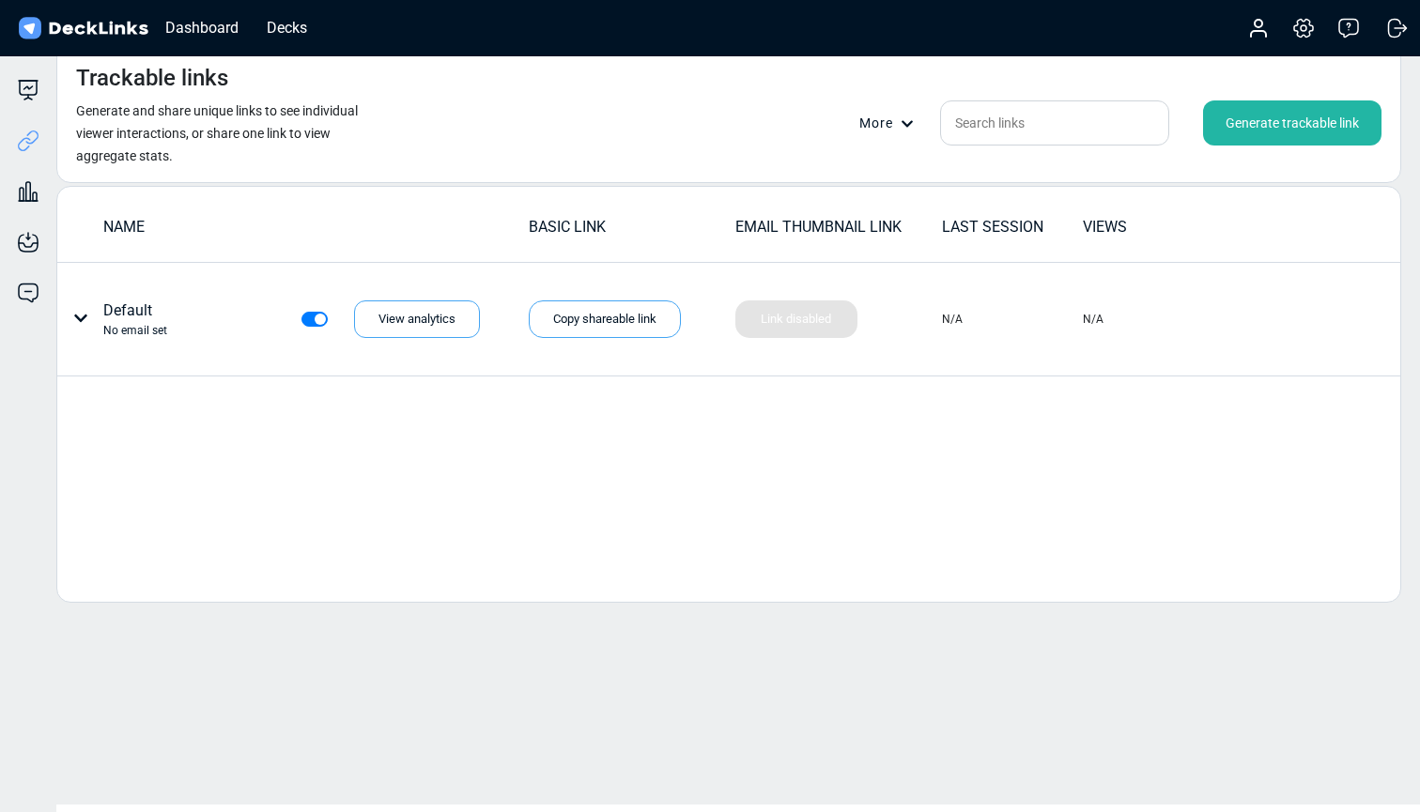
click at [1294, 123] on div "Generate trackable link" at bounding box center [1292, 122] width 178 height 45
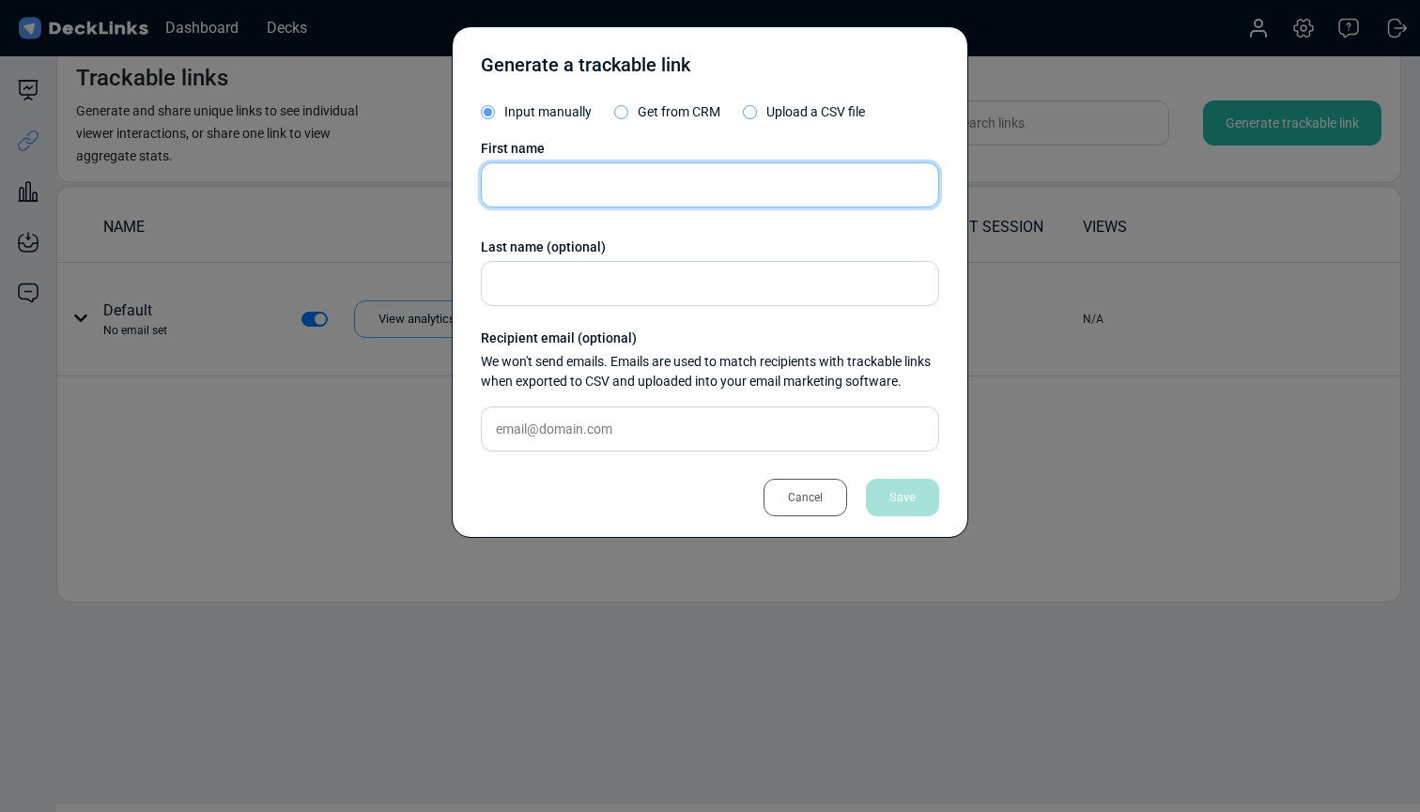
click at [576, 179] on input "text" at bounding box center [710, 184] width 458 height 45
type input "RENGO"
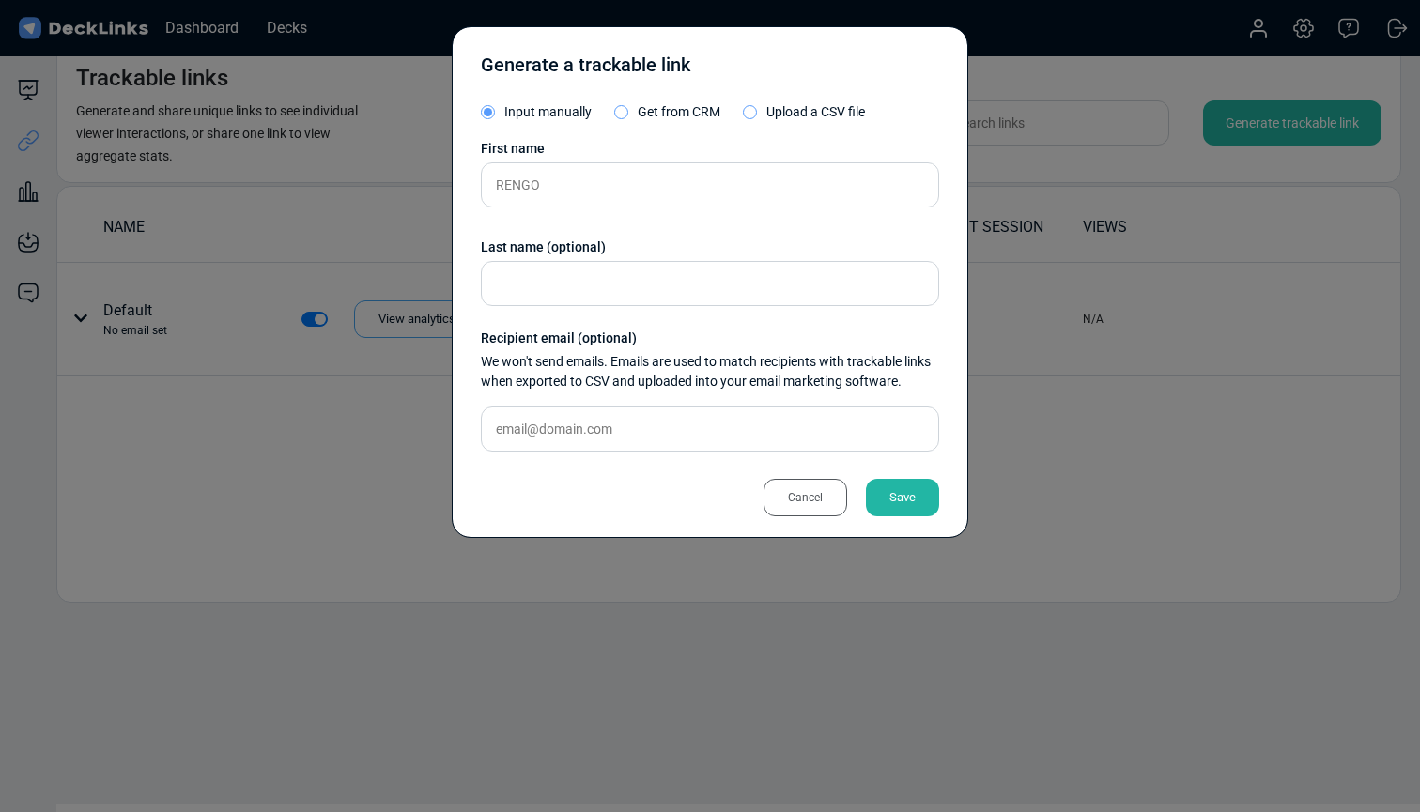
click at [920, 503] on div "Save" at bounding box center [902, 498] width 73 height 38
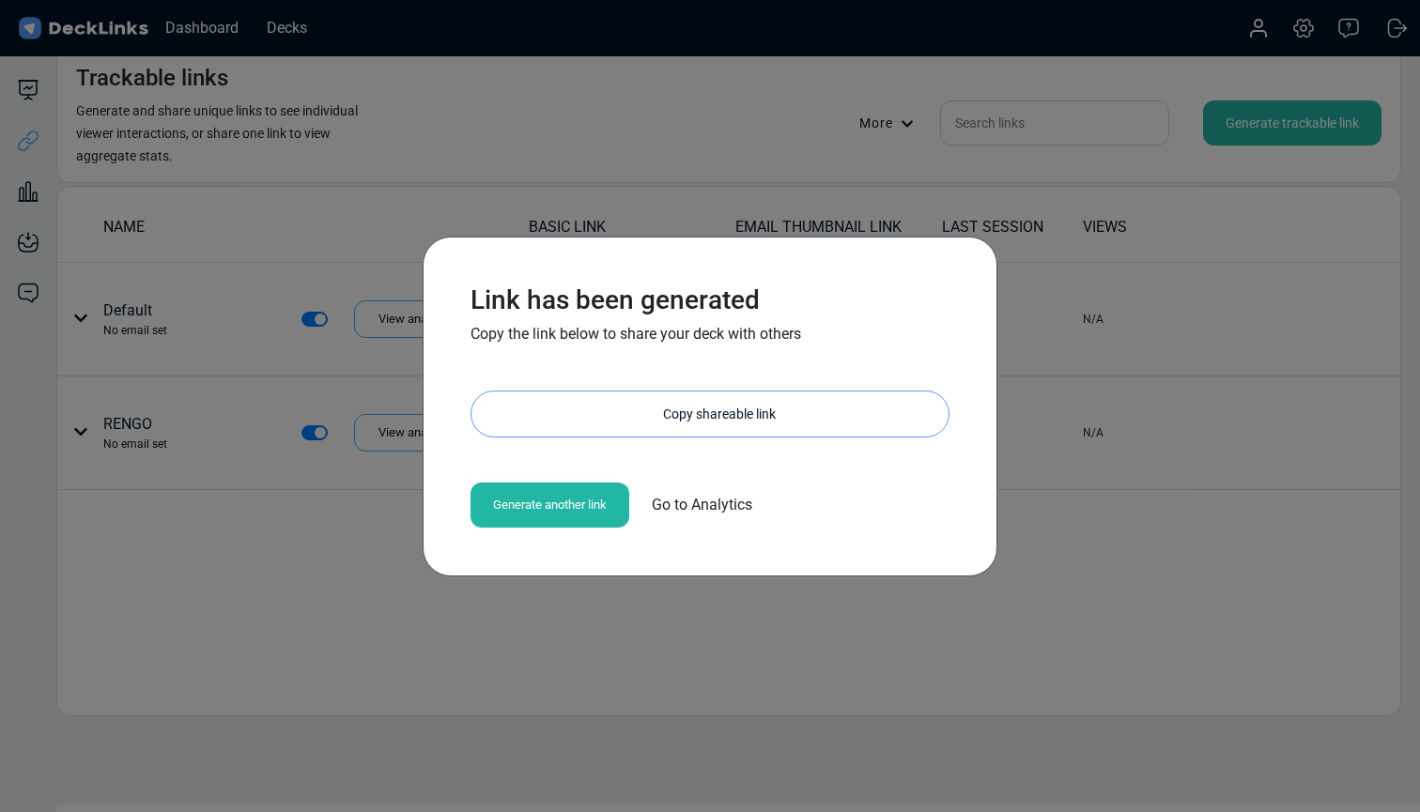
click at [728, 409] on div "Copy shareable link" at bounding box center [719, 414] width 458 height 45
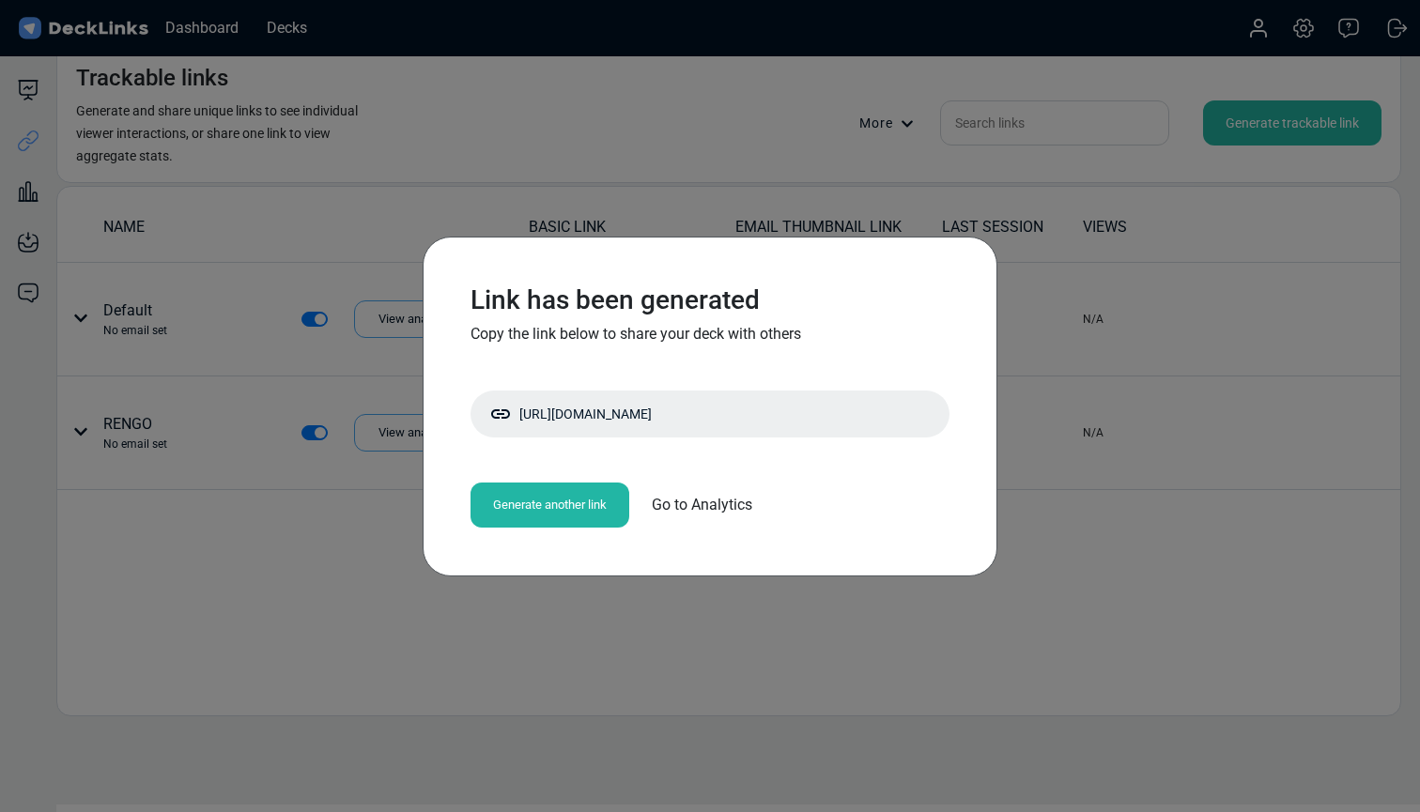
click at [579, 632] on div "Link has been generated Copy the link below to share your deck with others [URL…" at bounding box center [710, 406] width 1420 height 812
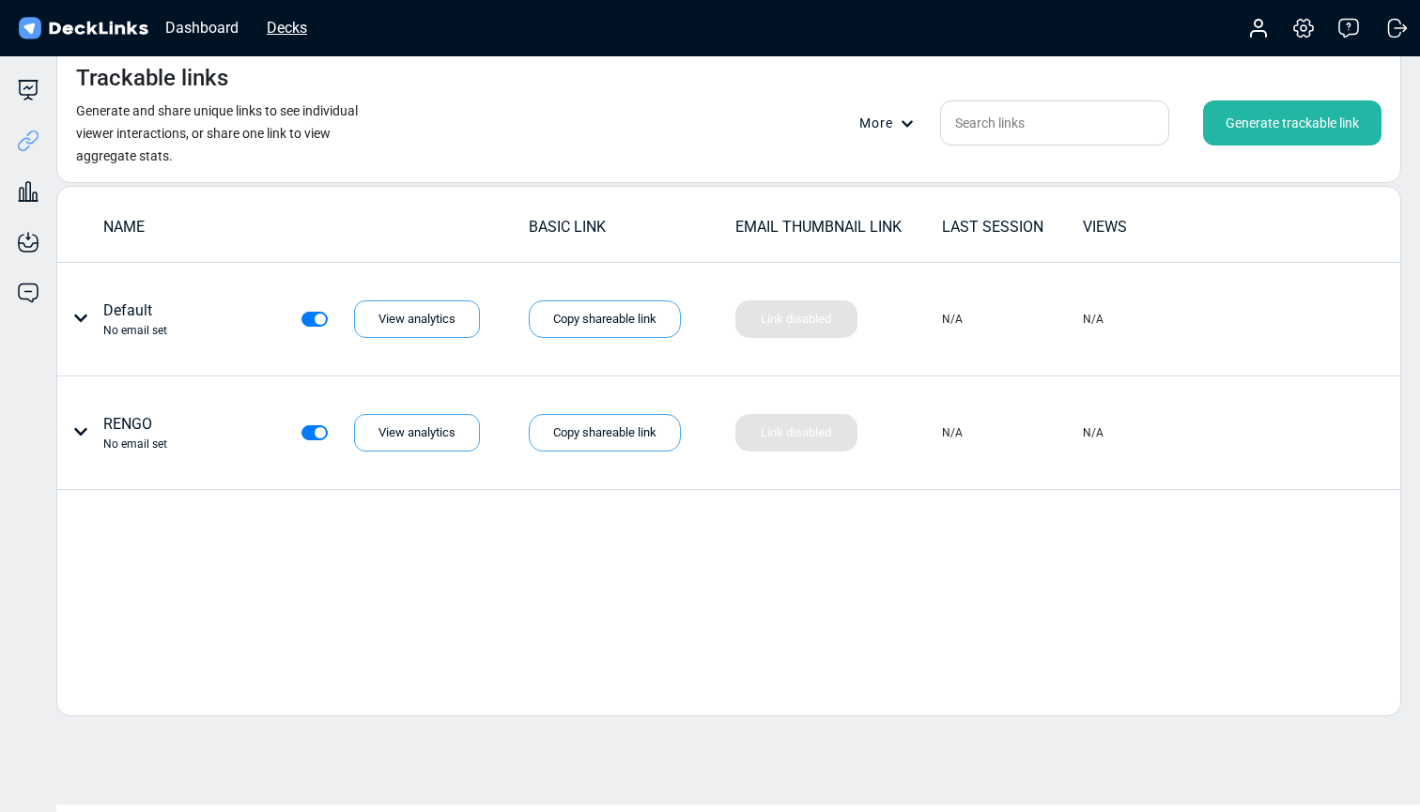
click at [290, 30] on div "Decks" at bounding box center [286, 27] width 59 height 23
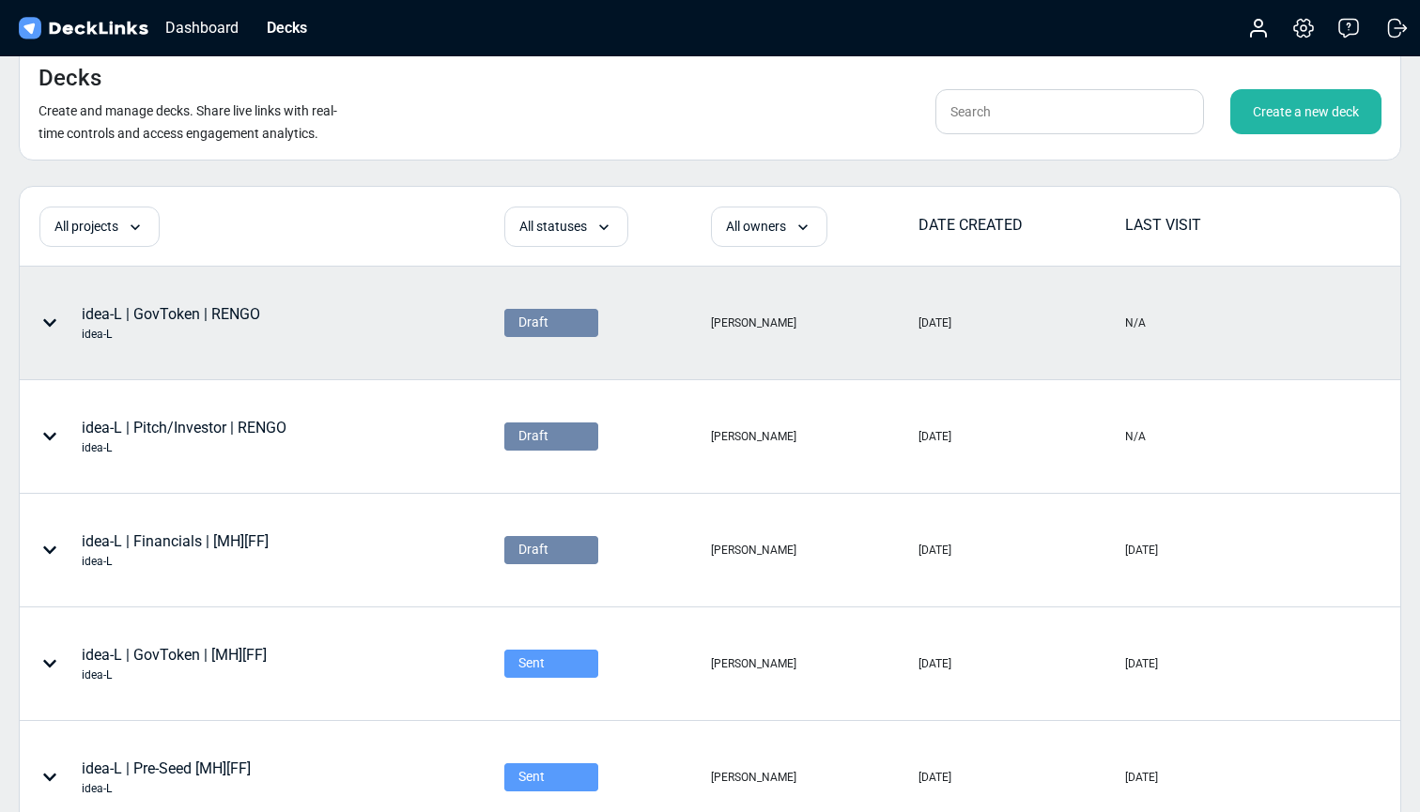
click at [55, 325] on icon at bounding box center [49, 323] width 15 height 15
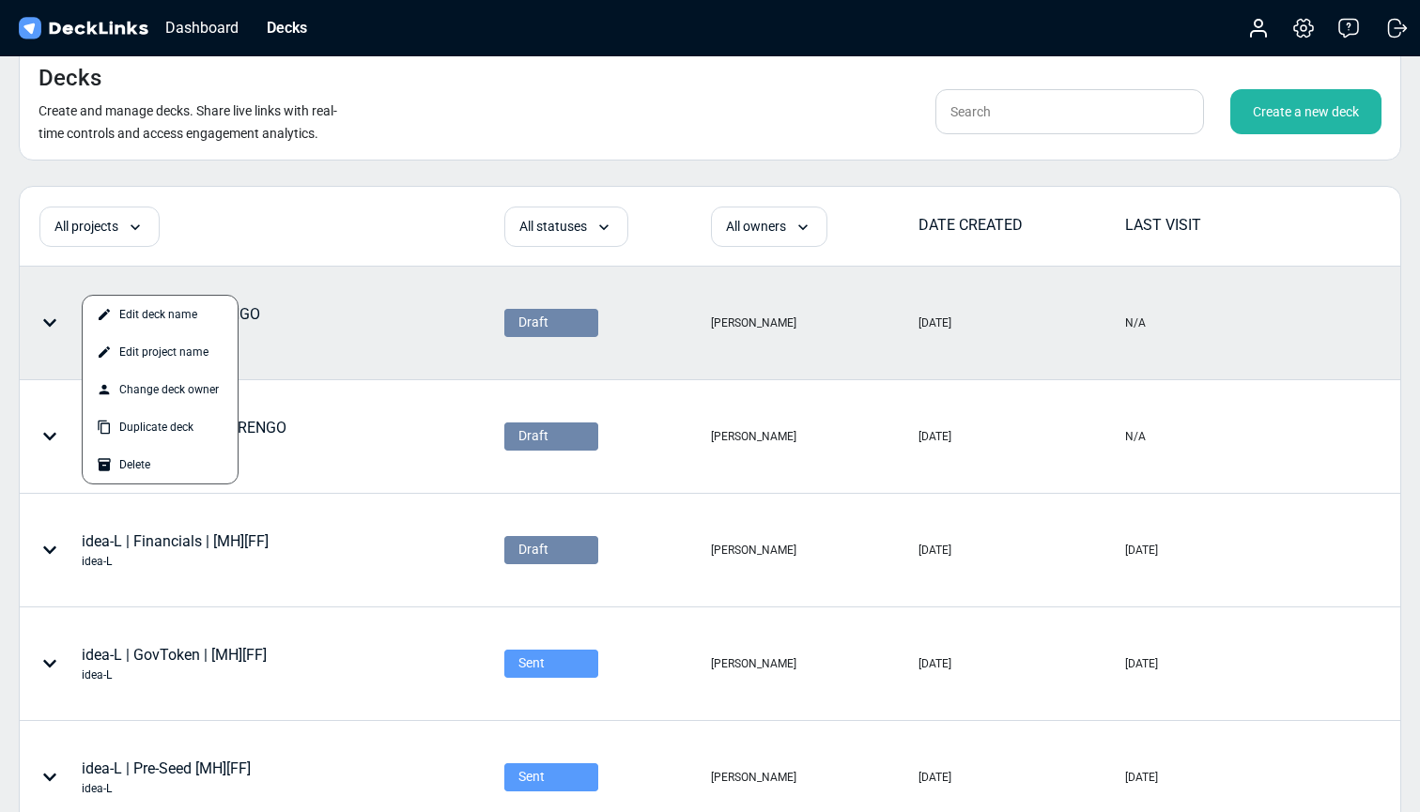
click at [54, 325] on div at bounding box center [710, 406] width 1420 height 812
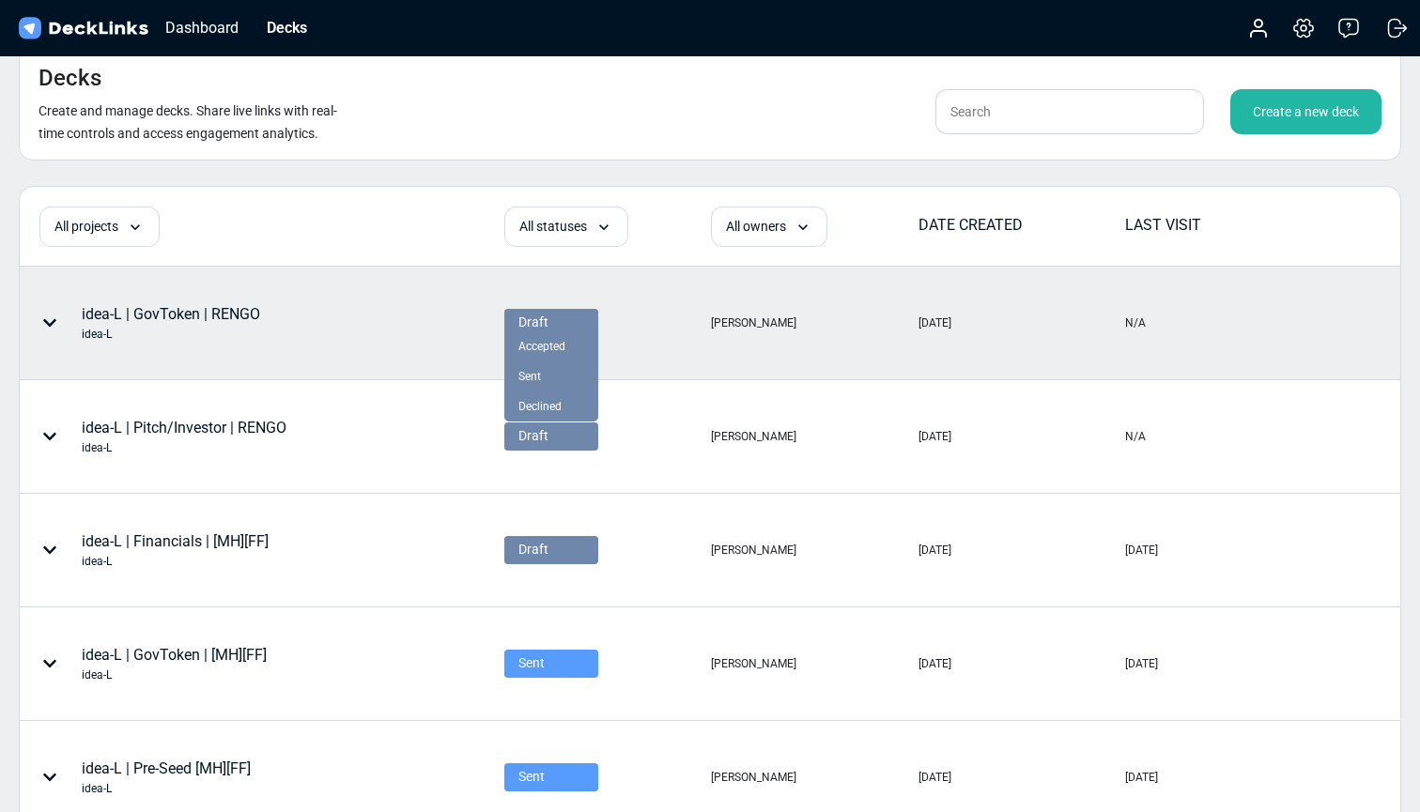
click at [558, 330] on div "Draft" at bounding box center [551, 323] width 66 height 20
click at [542, 379] on div "Sent" at bounding box center [551, 376] width 66 height 17
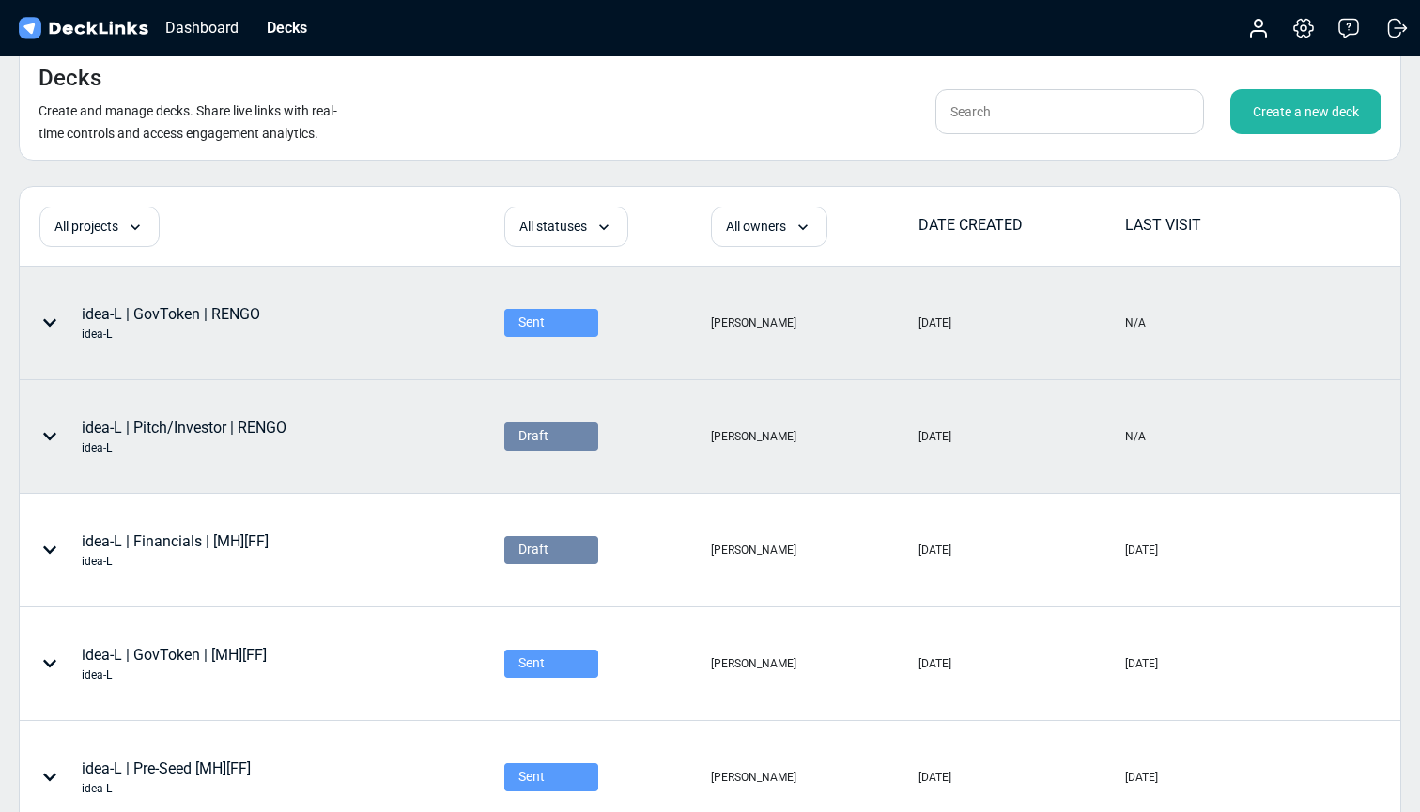
click at [550, 435] on div "Draft" at bounding box center [551, 436] width 66 height 20
click at [541, 485] on div "Sent" at bounding box center [551, 490] width 66 height 17
click at [280, 433] on div "idea-L | Pitch/Investor | RENGO idea-L" at bounding box center [184, 436] width 205 height 39
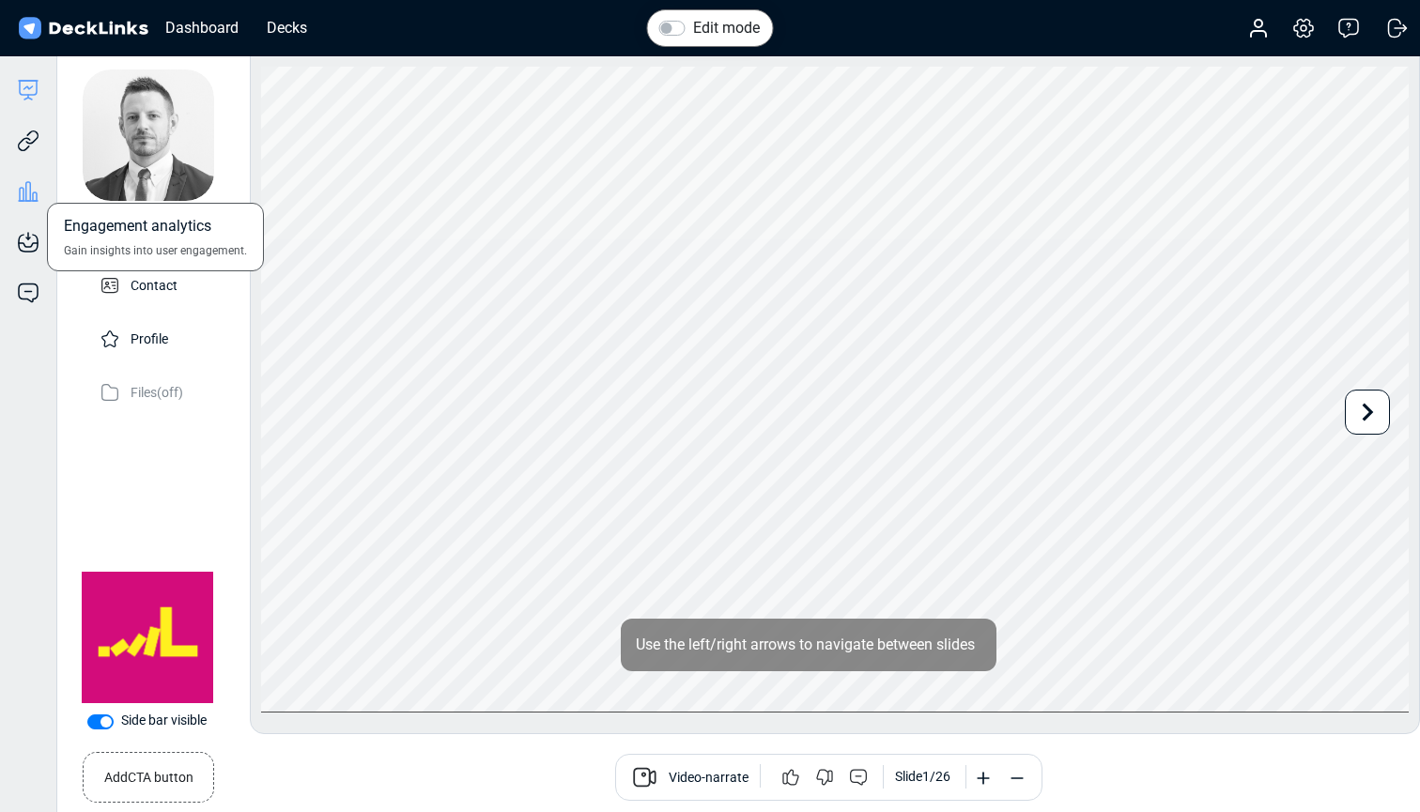
click at [19, 189] on icon at bounding box center [28, 191] width 23 height 23
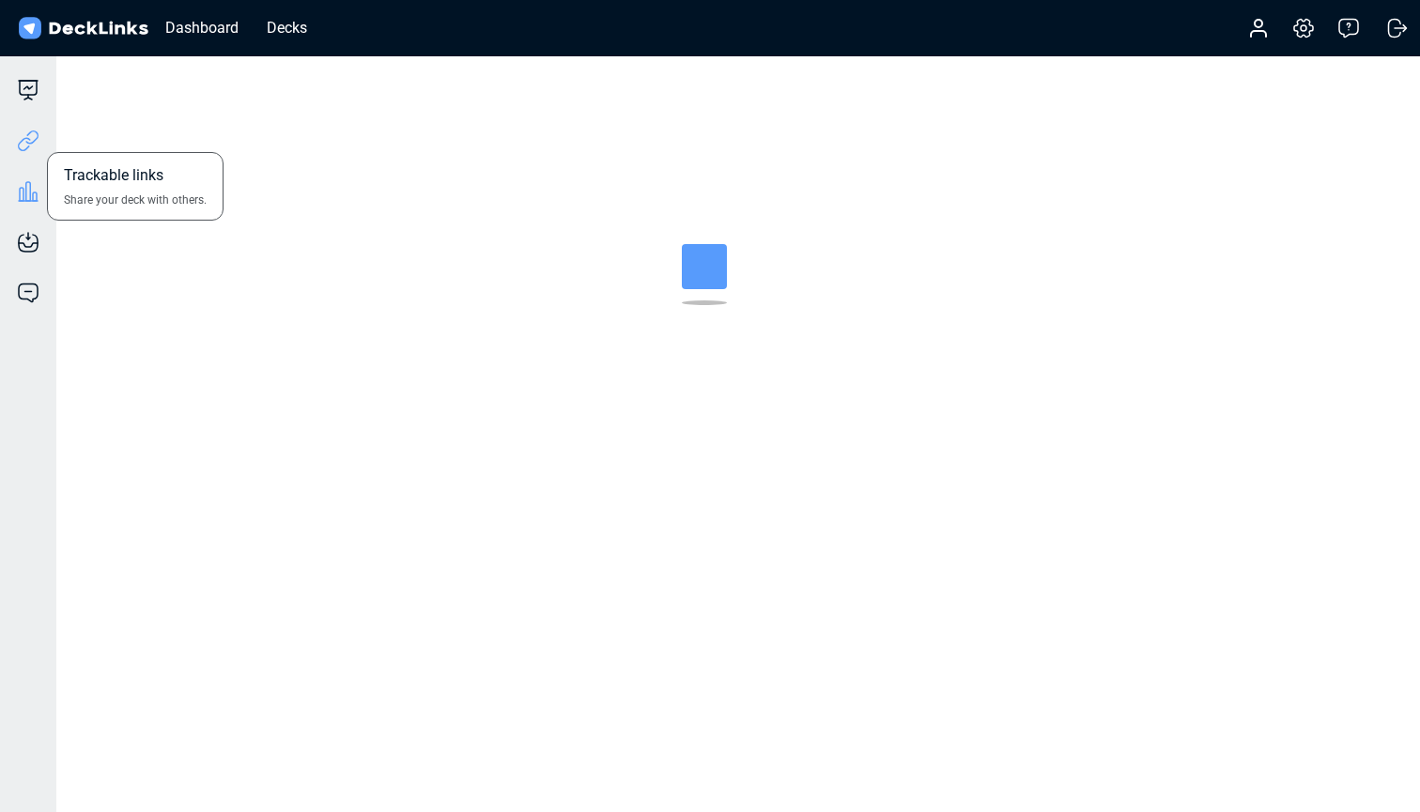
click at [19, 146] on icon at bounding box center [24, 144] width 13 height 14
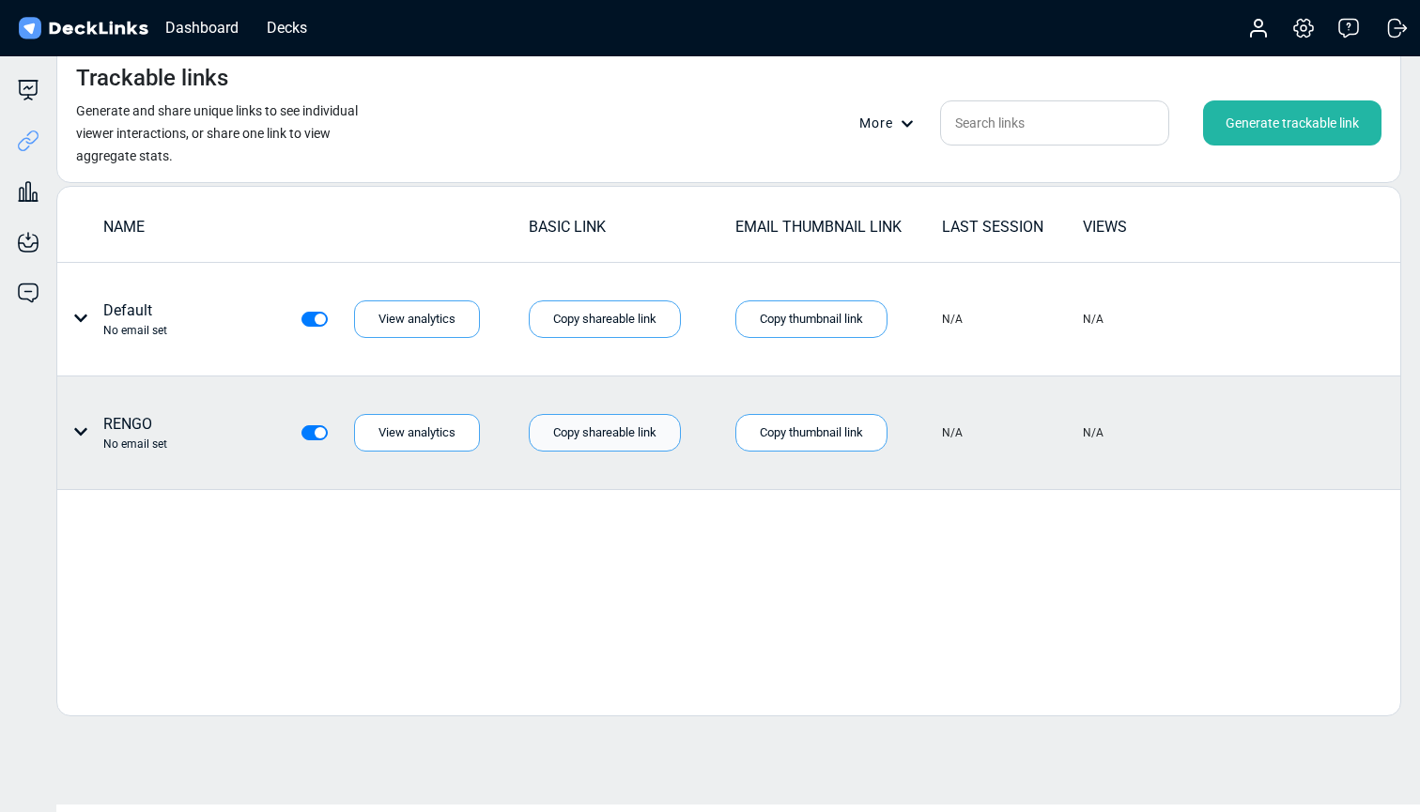
click at [625, 432] on div "Copy shareable link" at bounding box center [605, 433] width 152 height 38
